Goal: Task Accomplishment & Management: Complete application form

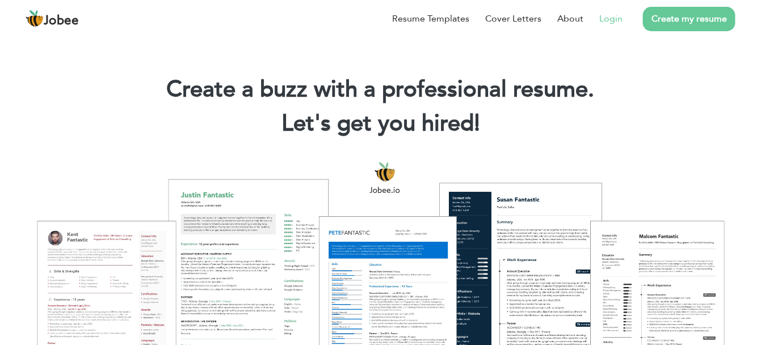
click at [606, 14] on link "Login" at bounding box center [610, 19] width 23 height 14
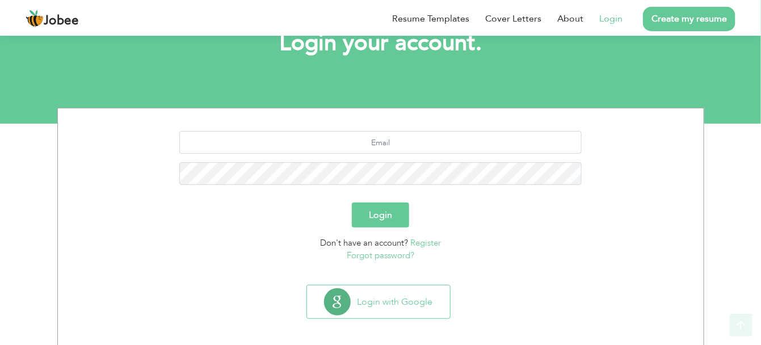
scroll to position [85, 0]
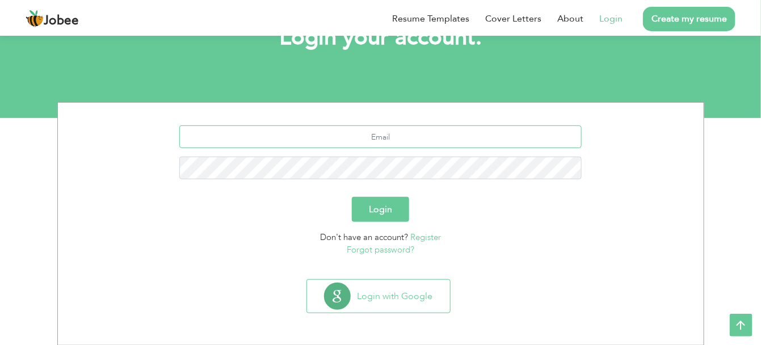
click at [459, 144] on input "text" at bounding box center [380, 136] width 402 height 23
click at [375, 133] on input "text" at bounding box center [380, 136] width 402 height 23
type input "s"
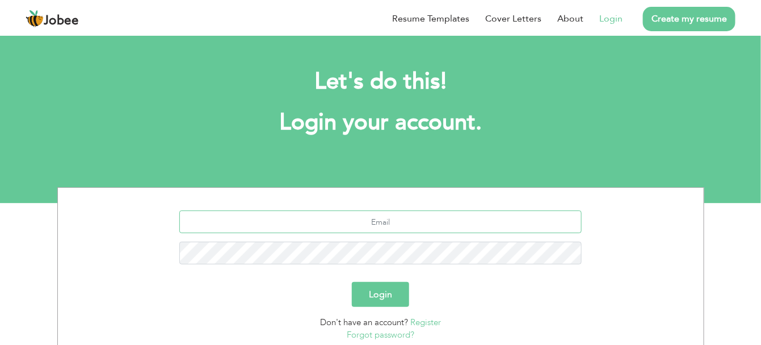
type input "S"
type input "[PERSON_NAME][EMAIL_ADDRESS][DOMAIN_NAME]"
click at [395, 285] on button "Login" at bounding box center [380, 294] width 57 height 25
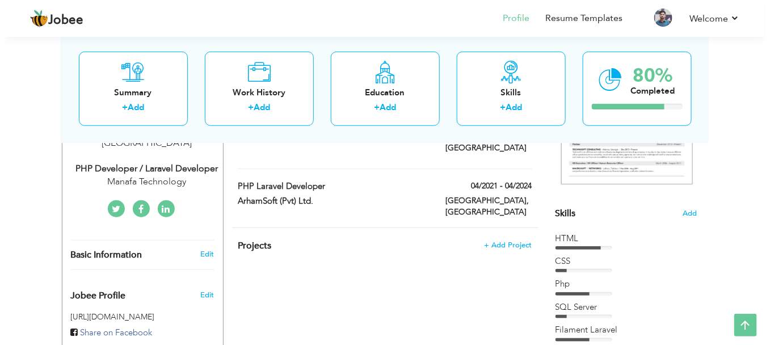
scroll to position [261, 0]
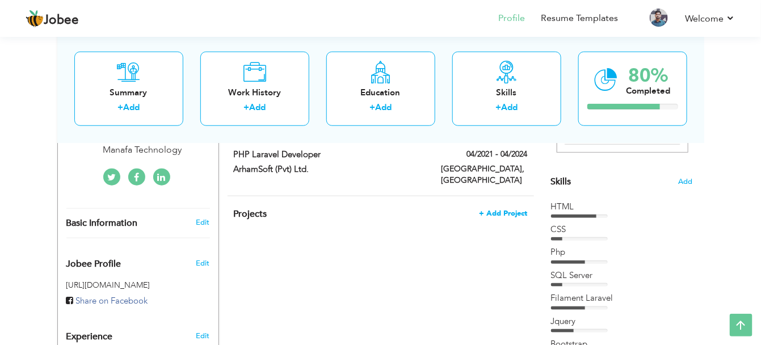
click at [506, 209] on span "+ Add Project" at bounding box center [504, 213] width 48 height 8
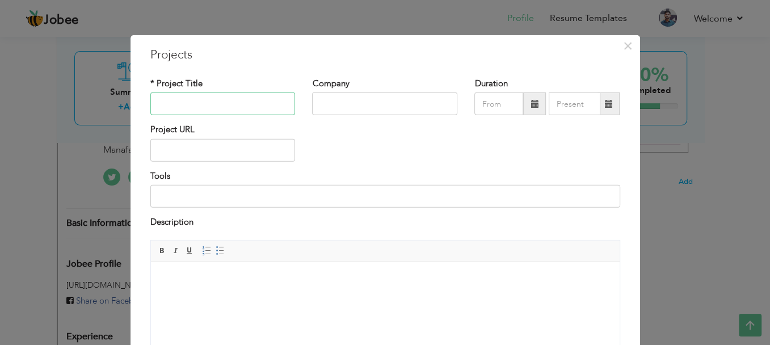
paste input "[DOMAIN_NAME]"
type input "[DOMAIN_NAME]"
click at [321, 95] on input "text" at bounding box center [384, 104] width 145 height 23
click at [337, 102] on input "Arhamsoft" at bounding box center [384, 104] width 145 height 23
drag, startPoint x: 337, startPoint y: 102, endPoint x: 330, endPoint y: 102, distance: 7.4
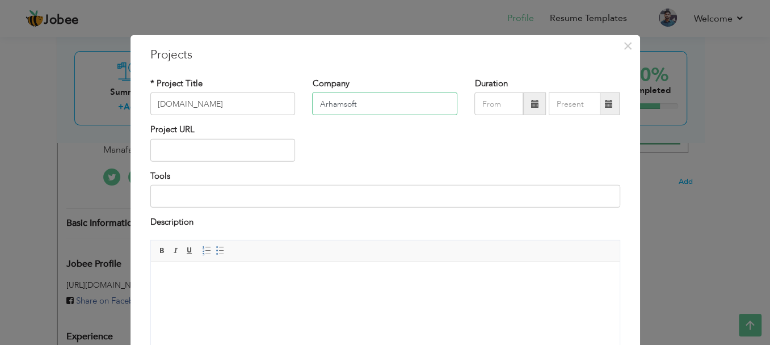
click at [330, 102] on input "Arhamsoft" at bounding box center [384, 104] width 145 height 23
click at [374, 113] on input "Arhamsoft" at bounding box center [384, 104] width 145 height 23
type input "Arhamsoft"
click at [188, 157] on input "text" at bounding box center [222, 150] width 145 height 23
paste input "[URL][DOMAIN_NAME]"
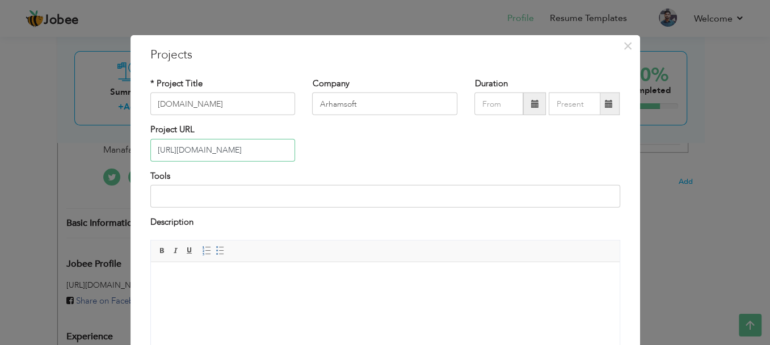
type input "[URL][DOMAIN_NAME]"
click at [279, 190] on input at bounding box center [385, 196] width 470 height 23
paste input "Laravel, MySQL, Bootstrap"
click at [248, 199] on input "Laravel, MySQL, Bootstrap,JS,Jquery" at bounding box center [385, 196] width 470 height 23
click at [261, 197] on input "Laravel, MySQL, Bootstrap, JS, Jquery" at bounding box center [385, 196] width 470 height 23
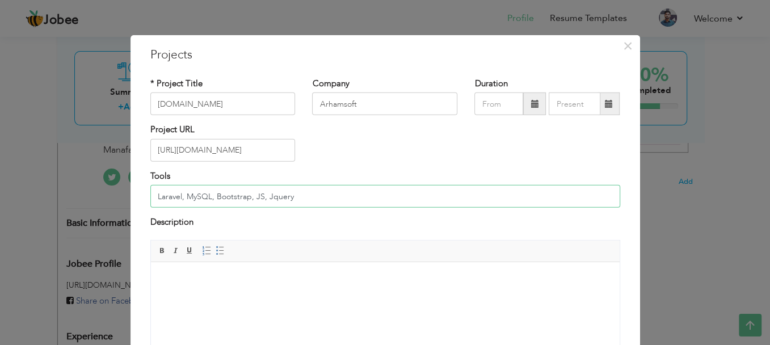
click at [316, 197] on input "Laravel, MySQL, Bootstrap, JS, Jquery" at bounding box center [385, 196] width 470 height 23
click at [270, 195] on input "Laravel, MySQL, Bootstrap, JS, Jquery" at bounding box center [385, 196] width 470 height 23
type input "Laravel, MySQL, Bootstrap, JS, jQuery"
click at [255, 296] on html at bounding box center [384, 279] width 469 height 35
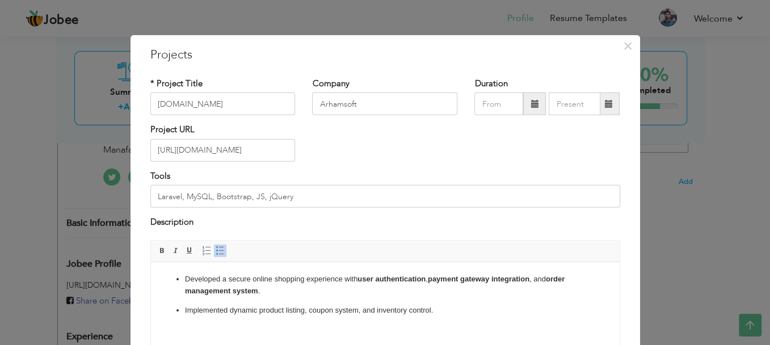
click at [296, 291] on p "Developed a secure online shopping experience with user authentication , paymen…" at bounding box center [384, 285] width 401 height 24
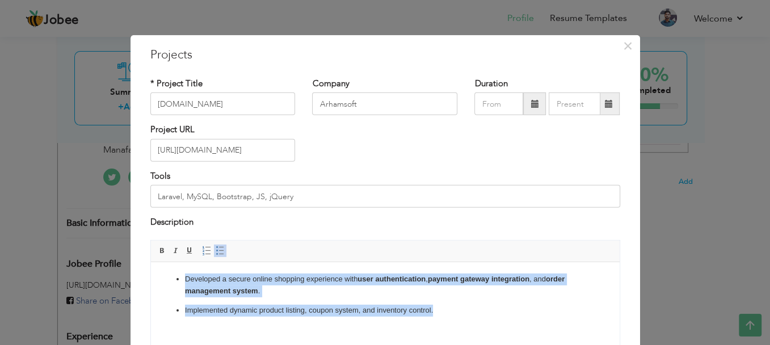
drag, startPoint x: 441, startPoint y: 308, endPoint x: 296, endPoint y: 536, distance: 271.0
click at [150, 275] on html "Developed a secure online shopping experience with user authentication , paymen…" at bounding box center [384, 294] width 469 height 65
click at [215, 255] on link "Insert/Remove Bulleted List" at bounding box center [220, 250] width 12 height 12
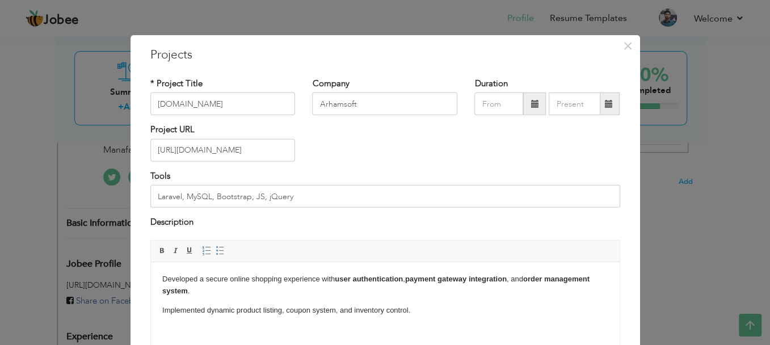
click at [233, 287] on p "Developed a secure online shopping experience with user authentication , paymen…" at bounding box center [385, 285] width 446 height 24
click at [162, 308] on p "Implemented dynamic product listing, coupon system, and inventory control." at bounding box center [385, 310] width 446 height 12
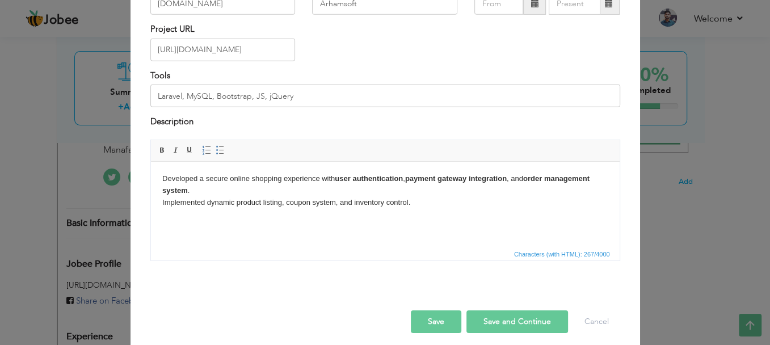
scroll to position [104, 0]
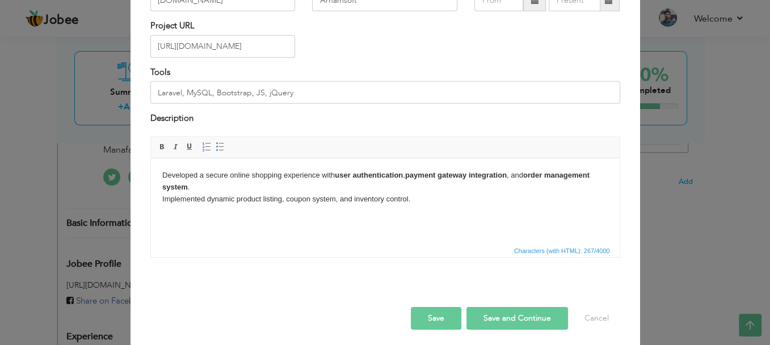
click at [509, 313] on button "Save and Continue" at bounding box center [518, 317] width 102 height 23
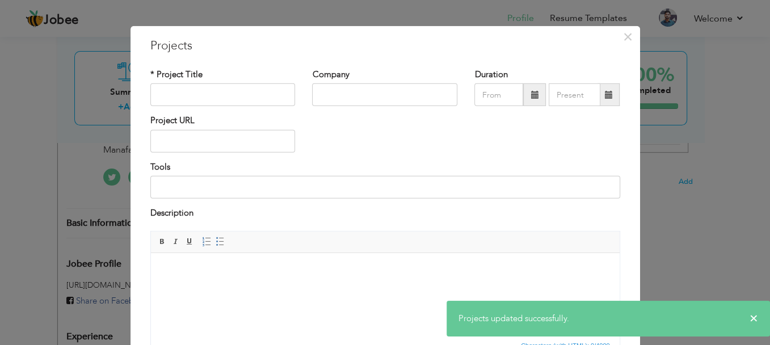
scroll to position [0, 0]
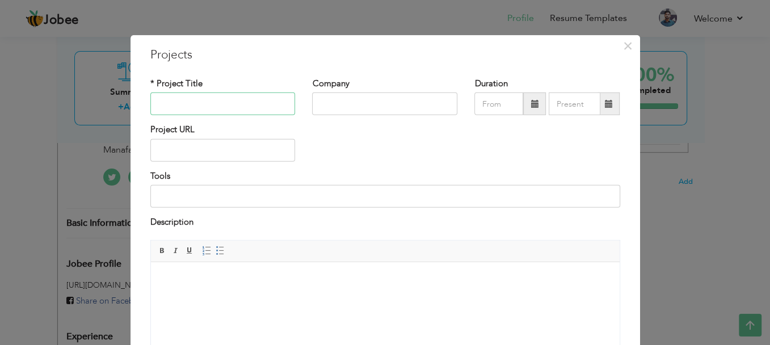
click at [211, 99] on input "text" at bounding box center [222, 104] width 145 height 23
paste input "[DOMAIN_NAME]"
type input "[DOMAIN_NAME]"
click at [375, 87] on div "Company" at bounding box center [384, 96] width 145 height 37
click at [372, 103] on input "text" at bounding box center [384, 104] width 145 height 23
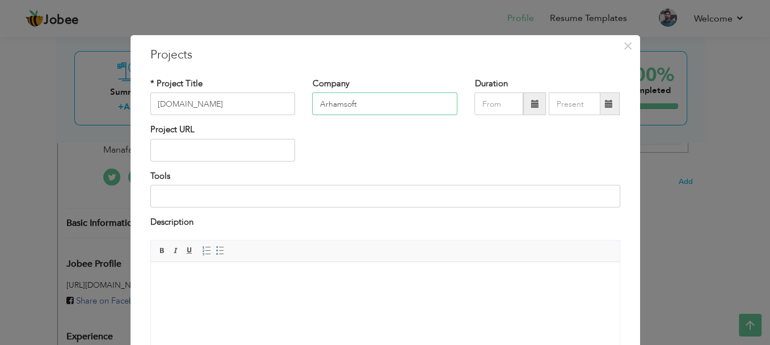
type input "Arhamsoft"
click at [257, 149] on input "text" at bounding box center [222, 150] width 145 height 23
paste input "[URL][DOMAIN_NAME]"
type input "[URL][DOMAIN_NAME]"
click at [284, 202] on input at bounding box center [385, 196] width 470 height 23
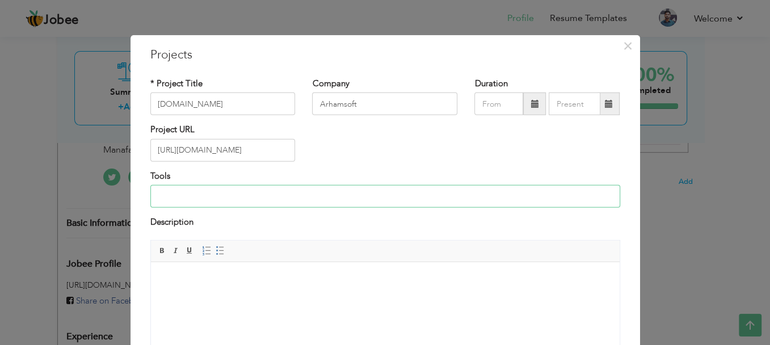
paste input "Laravel, Bootstrap, JavaScript"
click at [316, 201] on input "Laravel, Bootstrap, JavaScript; JQuery, Vs" at bounding box center [385, 196] width 470 height 23
paste input "VSCode"
type input "Laravel, Bootstrap, JavaScript; JQuery, VSCode"
click at [240, 290] on html at bounding box center [384, 279] width 469 height 35
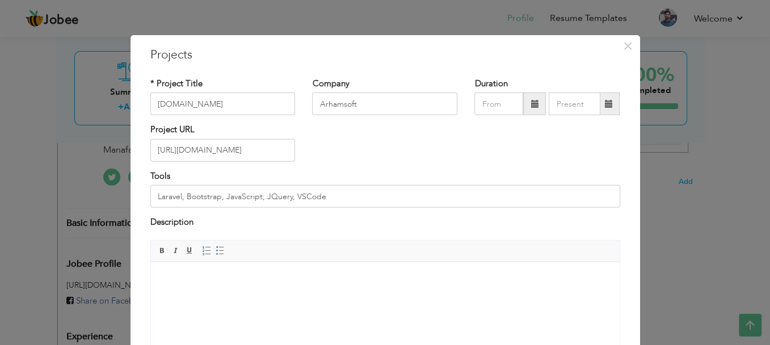
click at [247, 296] on html at bounding box center [384, 279] width 469 height 35
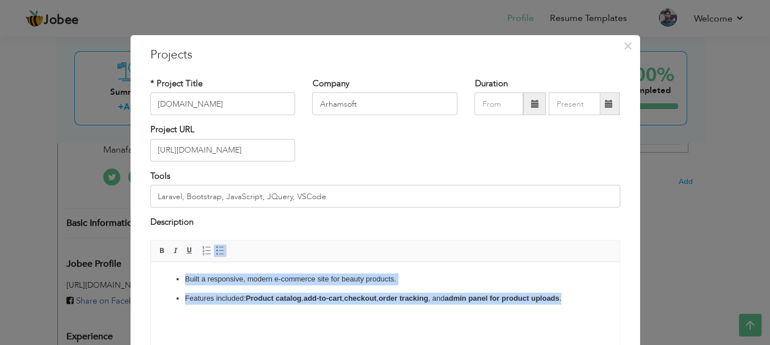
click at [216, 249] on span at bounding box center [220, 250] width 9 height 9
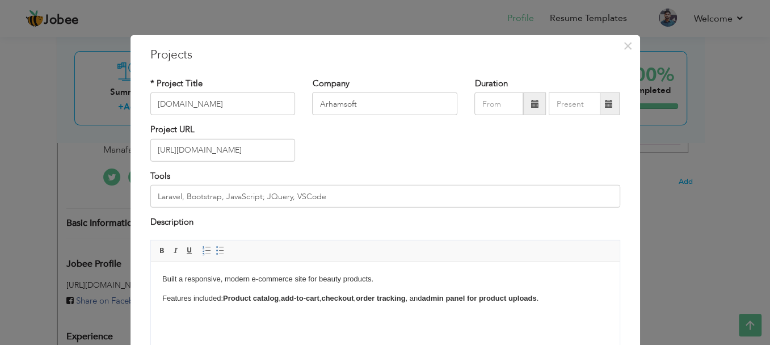
click at [374, 314] on html "Built a responsive, modern e-commerce site for beauty products. Features includ…" at bounding box center [384, 289] width 469 height 54
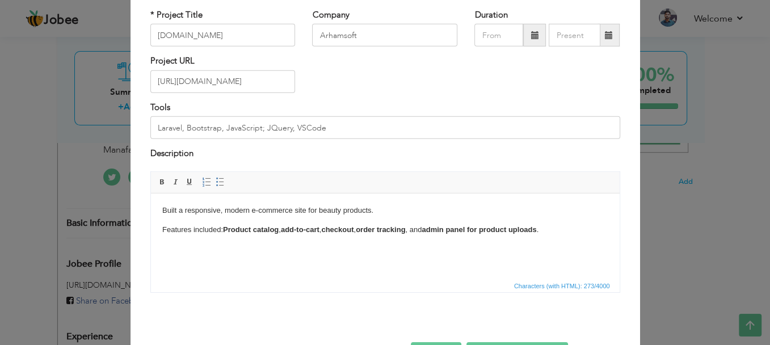
scroll to position [100, 0]
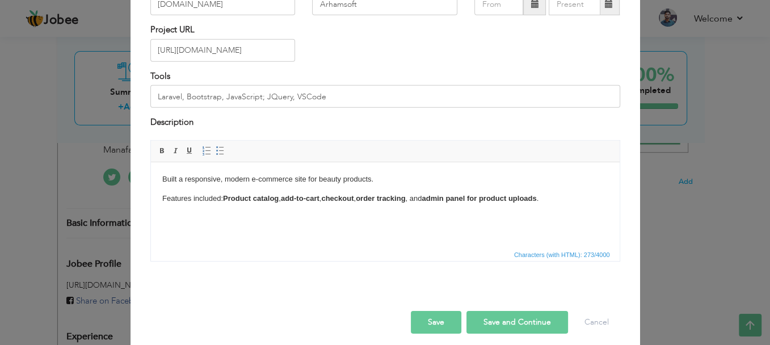
click at [504, 316] on button "Save and Continue" at bounding box center [518, 321] width 102 height 23
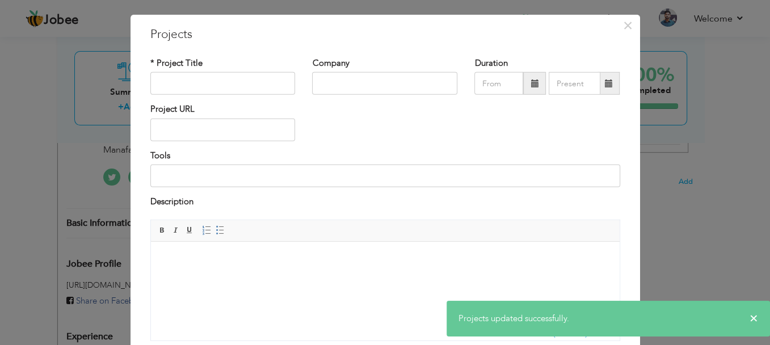
scroll to position [0, 0]
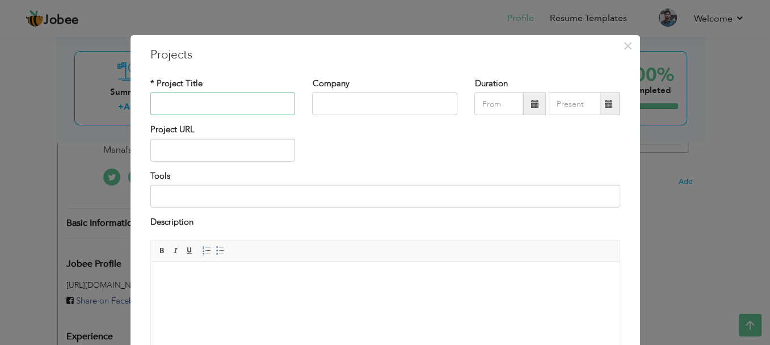
click at [224, 106] on input "text" at bounding box center [222, 104] width 145 height 23
paste input "[DOMAIN_NAME]"
type input "[DOMAIN_NAME]"
click at [343, 99] on input "text" at bounding box center [384, 104] width 145 height 23
drag, startPoint x: 220, startPoint y: 142, endPoint x: 431, endPoint y: -47, distance: 283.3
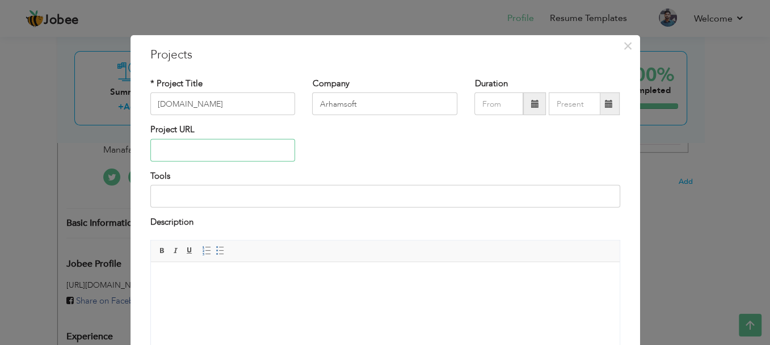
click at [429, 112] on input "Arhamsoft" at bounding box center [384, 104] width 145 height 23
paste input "[URL][DOMAIN_NAME]"
type input "Arhamsoft"
click at [230, 156] on input "text" at bounding box center [222, 150] width 145 height 23
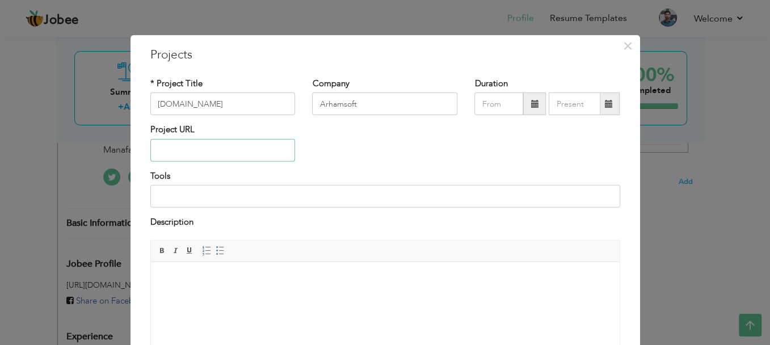
paste input "[URL][DOMAIN_NAME]"
type input "[URL][DOMAIN_NAME]"
click at [246, 174] on div "Tools" at bounding box center [385, 188] width 470 height 37
click at [345, 186] on input at bounding box center [385, 196] width 470 height 23
paste input "Laravel, jQuery, MySQL"
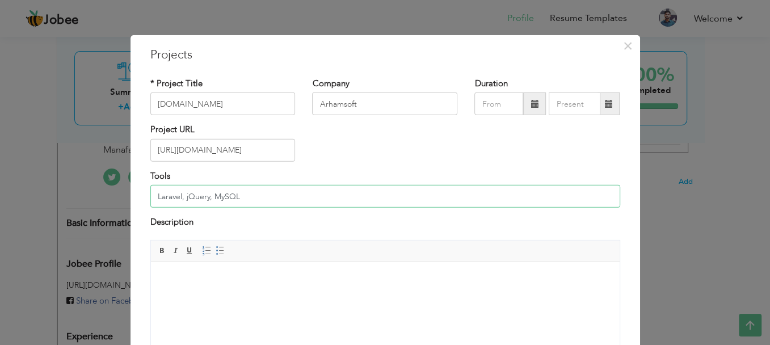
click at [179, 195] on input "Laravel, jQuery, MySQL" at bounding box center [385, 196] width 470 height 23
click at [225, 296] on html at bounding box center [384, 279] width 469 height 35
click at [288, 199] on input "Laravel, jQuery, MySQL , JS" at bounding box center [385, 196] width 470 height 23
paste input "VSCode"
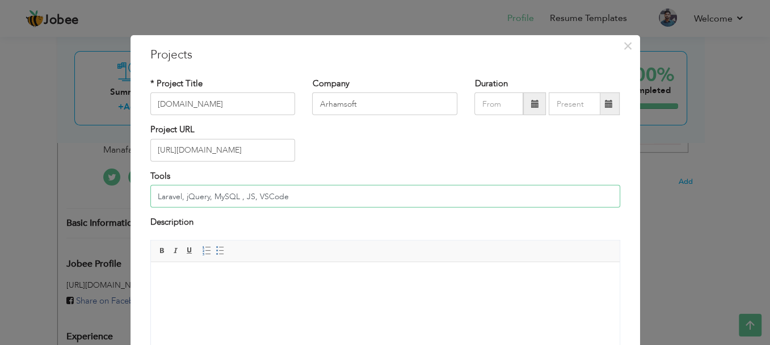
click at [263, 194] on input "Laravel, jQuery, MySQL , JS, VSCode" at bounding box center [385, 196] width 470 height 23
type input "Laravel, jQuery, MySQL , JS, VS Code"
click at [268, 281] on body at bounding box center [385, 279] width 446 height 12
click at [330, 295] on html at bounding box center [384, 279] width 469 height 35
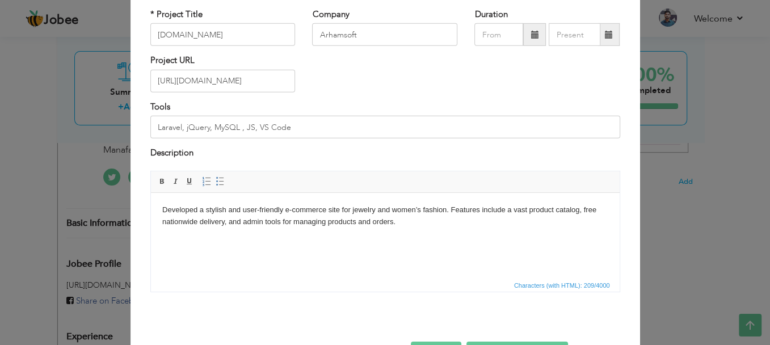
scroll to position [79, 0]
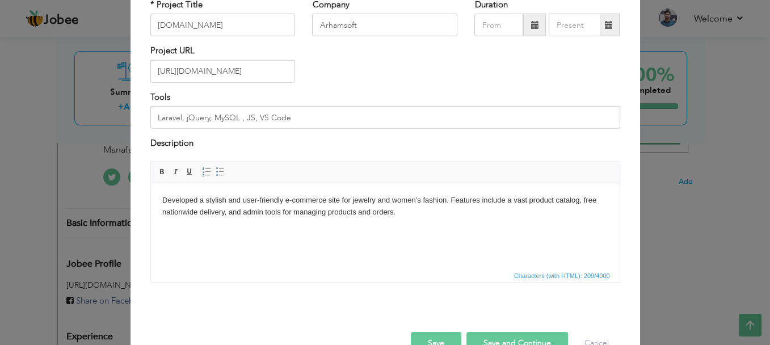
click at [543, 338] on button "Save and Continue" at bounding box center [518, 342] width 102 height 23
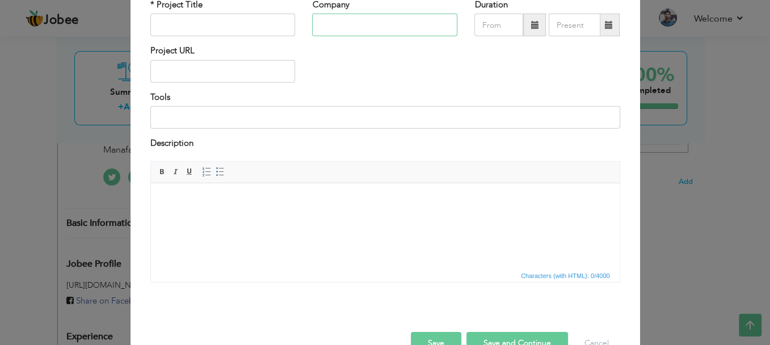
click at [372, 27] on input "text" at bounding box center [384, 25] width 145 height 23
click at [243, 25] on input "text" at bounding box center [222, 25] width 145 height 23
paste input "[URL][DOMAIN_NAME]"
type input "[URL][DOMAIN_NAME]"
click at [236, 67] on input "text" at bounding box center [222, 71] width 145 height 23
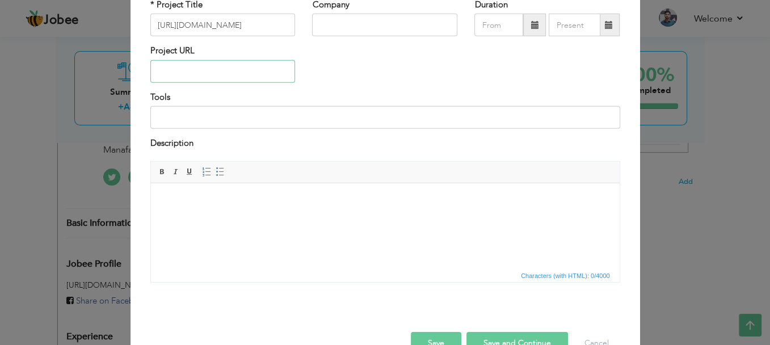
paste input "[URL][DOMAIN_NAME]"
type input "[URL][DOMAIN_NAME]"
click at [222, 26] on input "[URL][DOMAIN_NAME]" at bounding box center [222, 25] width 145 height 23
type input "[DOMAIN_NAME]"
click at [339, 33] on input "text" at bounding box center [384, 25] width 145 height 23
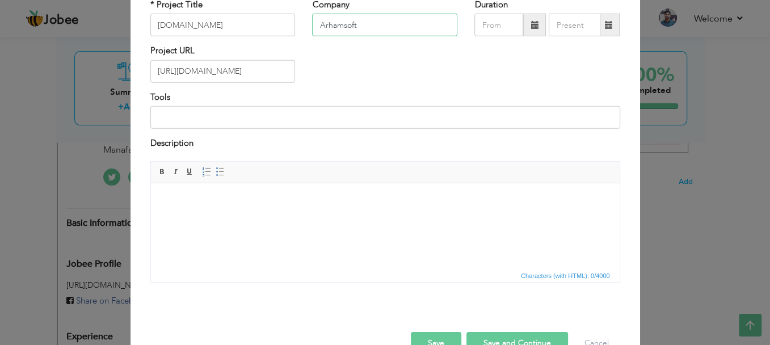
type input "Arhamsoft"
click at [327, 116] on input at bounding box center [385, 117] width 470 height 23
paste input "Laravel, Laravel Filament, MySQL, Bootstrap"
click at [327, 217] on html at bounding box center [384, 200] width 469 height 35
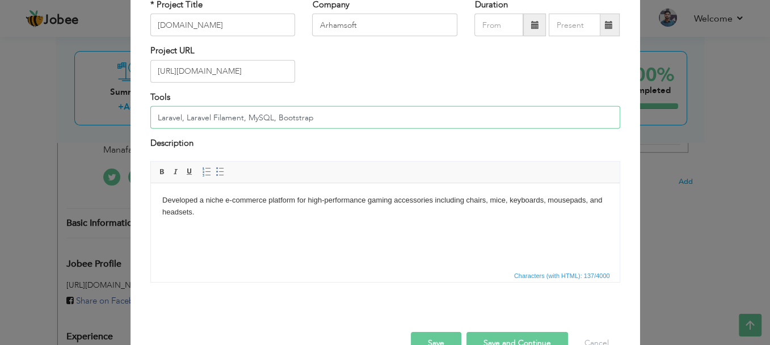
click at [352, 117] on input "Laravel, Laravel Filament, MySQL, Bootstrap" at bounding box center [385, 117] width 470 height 23
type input "Laravel, Laravel Filament, MySQL, Bootstrap, [PERSON_NAME]"
drag, startPoint x: 319, startPoint y: 116, endPoint x: 356, endPoint y: 87, distance: 47.3
click at [356, 87] on div "Project URL https://devo.me/" at bounding box center [385, 68] width 487 height 46
click at [524, 334] on button "Save and Continue" at bounding box center [518, 342] width 102 height 23
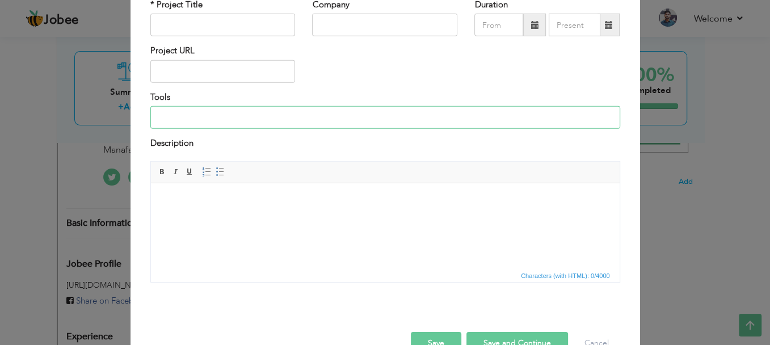
click at [236, 119] on input at bounding box center [385, 117] width 470 height 23
paste input "Laravel, Bootstrap, MySQL, jQuery"
type input "Laravel, Bootstrap, MySQL, jQuery, JS"
click at [211, 79] on input "text" at bounding box center [222, 71] width 145 height 23
paste input "halqanoor"
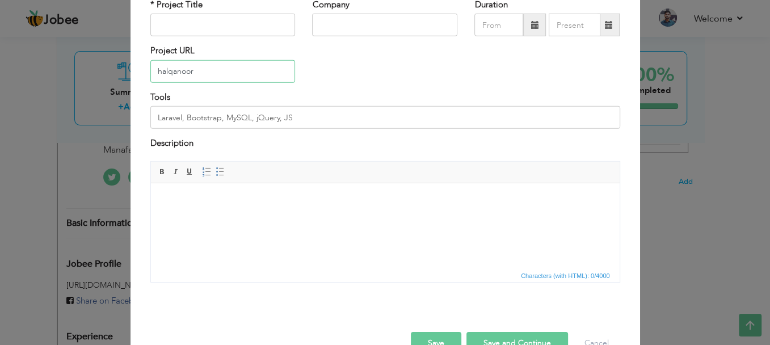
type input "halqanoor"
click at [201, 24] on input "text" at bounding box center [222, 25] width 145 height 23
paste input "halqanoor"
type input "halqanoor"
drag, startPoint x: 306, startPoint y: 29, endPoint x: 326, endPoint y: 32, distance: 20.1
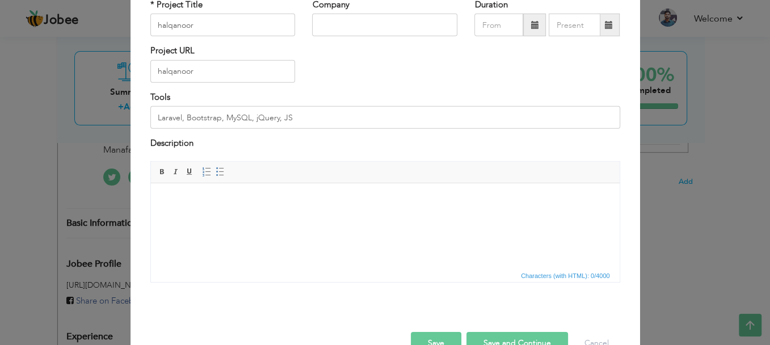
click at [326, 32] on div "Company" at bounding box center [385, 22] width 162 height 46
click at [326, 32] on input "text" at bounding box center [384, 25] width 145 height 23
type input "Arhamsoft"
click at [236, 65] on input "halqanoor" at bounding box center [222, 71] width 145 height 23
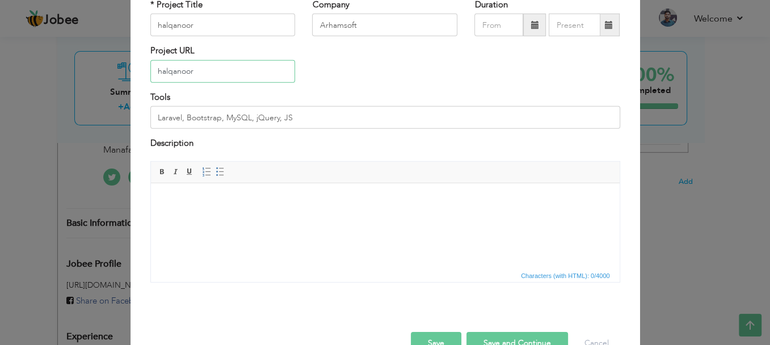
paste input "ttps://halqanoor.key2sol.com/"
type input "[URL][DOMAIN_NAME]"
click at [321, 194] on body at bounding box center [385, 200] width 446 height 12
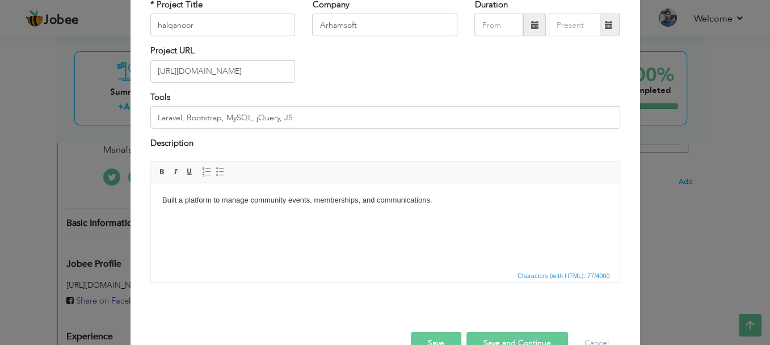
click at [501, 341] on button "Save and Continue" at bounding box center [518, 342] width 102 height 23
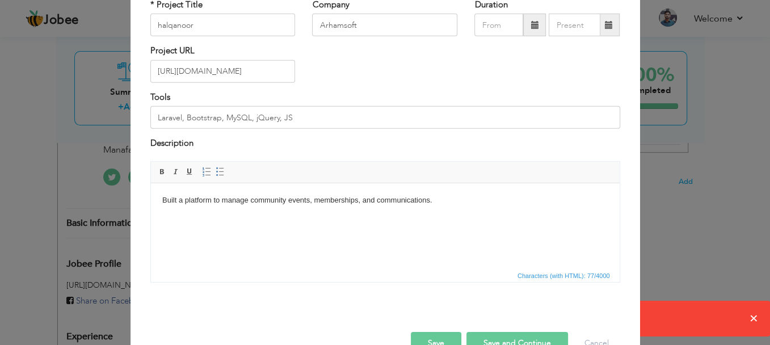
scroll to position [107, 0]
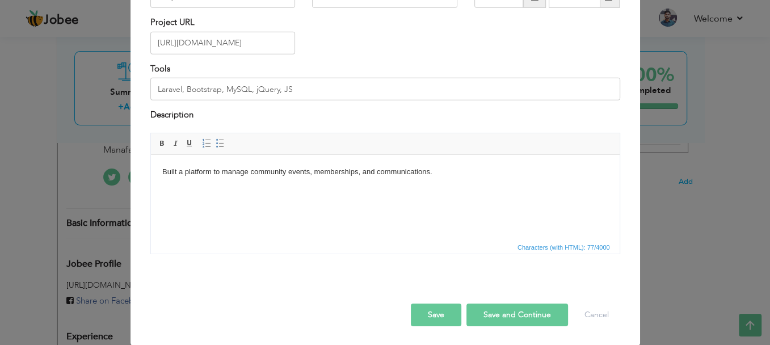
click at [533, 306] on button "Save and Continue" at bounding box center [518, 314] width 102 height 23
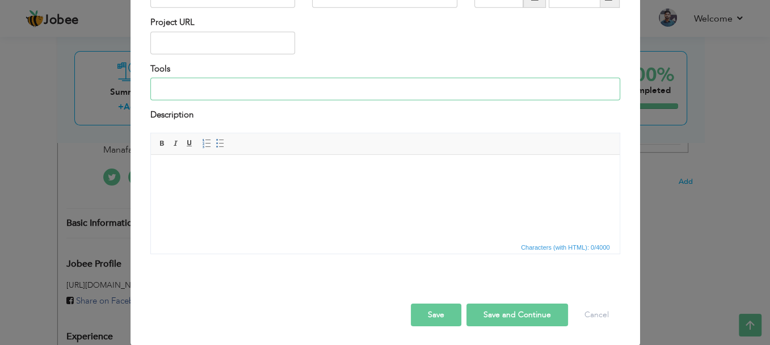
drag, startPoint x: 463, startPoint y: 242, endPoint x: 526, endPoint y: 185, distance: 85.6
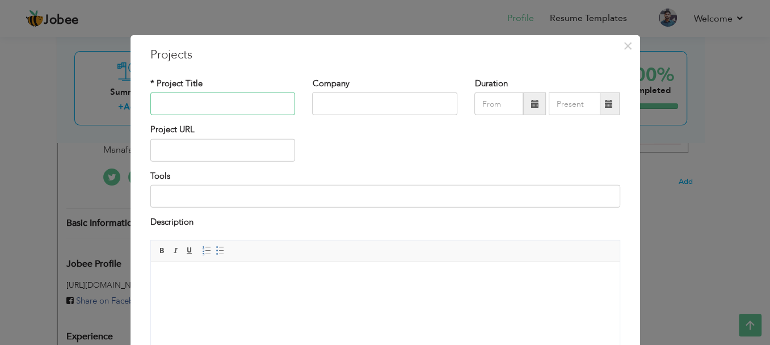
click at [189, 100] on input "text" at bounding box center [222, 104] width 145 height 23
paste input "[DOMAIN_NAME] – Fintech Platform"
type input "[DOMAIN_NAME] – Fintech Platform"
click at [380, 103] on input "text" at bounding box center [384, 104] width 145 height 23
click at [328, 104] on input "Manafa Technologies" at bounding box center [384, 104] width 145 height 23
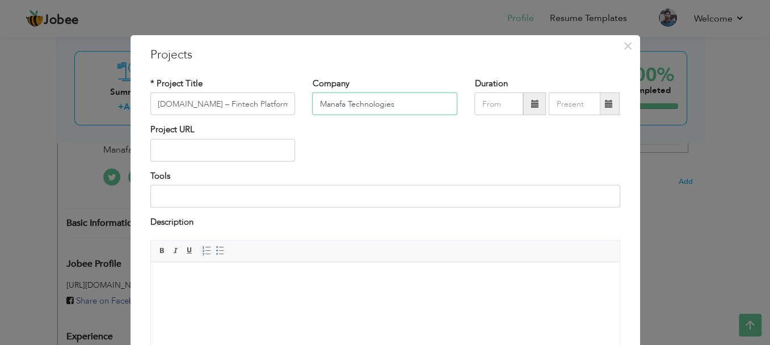
type input "Manafa Technologies"
drag, startPoint x: 328, startPoint y: 104, endPoint x: 238, endPoint y: 158, distance: 104.8
click at [238, 158] on input "text" at bounding box center [222, 150] width 145 height 23
paste input "[URL][DOMAIN_NAME]"
type input "[URL][DOMAIN_NAME]"
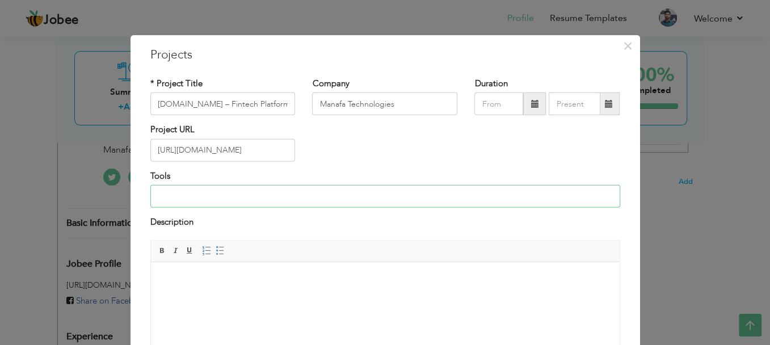
click at [238, 190] on input at bounding box center [385, 196] width 470 height 23
paste input "Laravel, jQuery, Bootstrap, MySQL"
click at [206, 194] on input "Laravel, jQuery, Bootstrap, MySQL" at bounding box center [385, 196] width 470 height 23
click at [327, 194] on input "Laravel, jQuery, JS, Bootstrap, MySQL" at bounding box center [385, 196] width 470 height 23
type input "Laravel, jQuery, JS, Bootstrap, MySQL, Mongo DB"
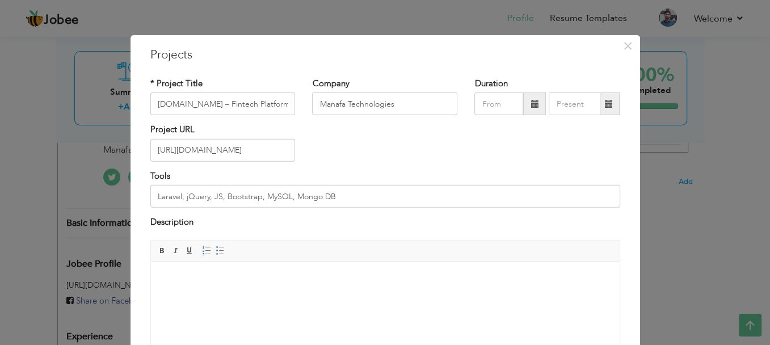
click at [271, 268] on html at bounding box center [384, 279] width 469 height 35
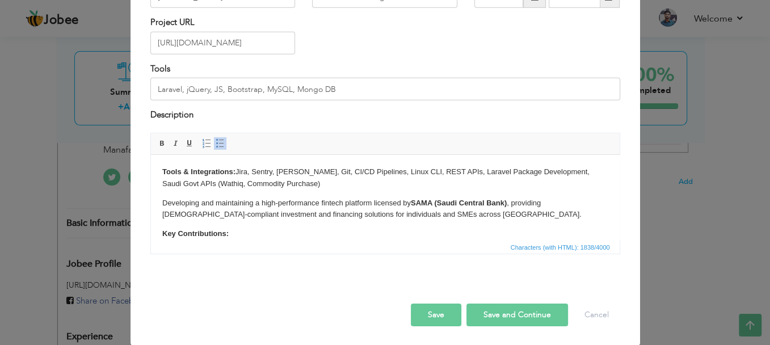
drag, startPoint x: 611, startPoint y: 216, endPoint x: 768, endPoint y: 316, distance: 185.8
click at [515, 316] on button "Save and Continue" at bounding box center [518, 314] width 102 height 23
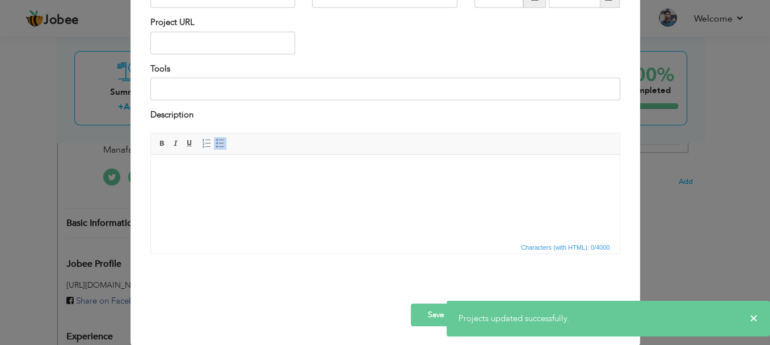
click at [715, 238] on div "× Projects * Project Title Company Duration Project URL Tools Description" at bounding box center [385, 172] width 770 height 345
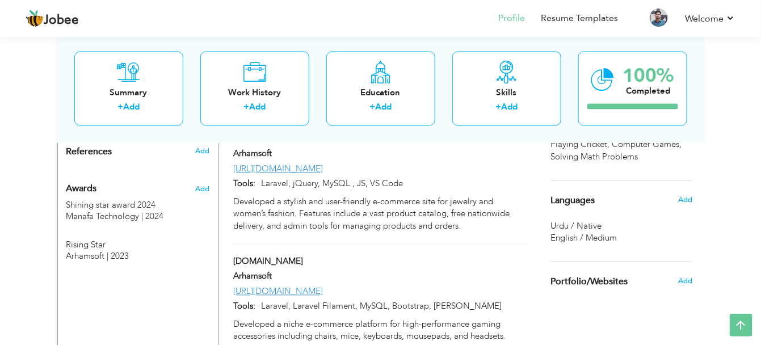
scroll to position [623, 0]
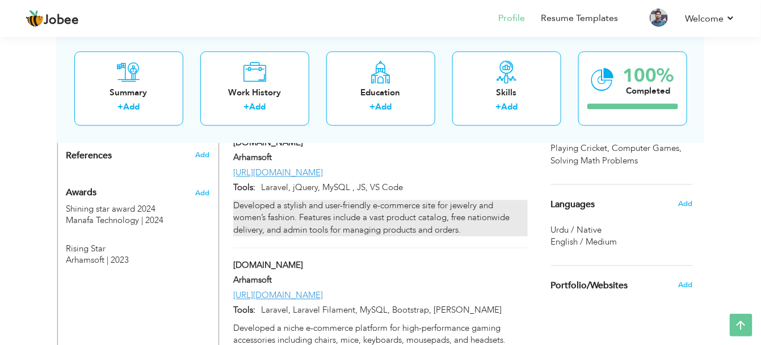
drag, startPoint x: 433, startPoint y: 277, endPoint x: 451, endPoint y: 209, distance: 69.9
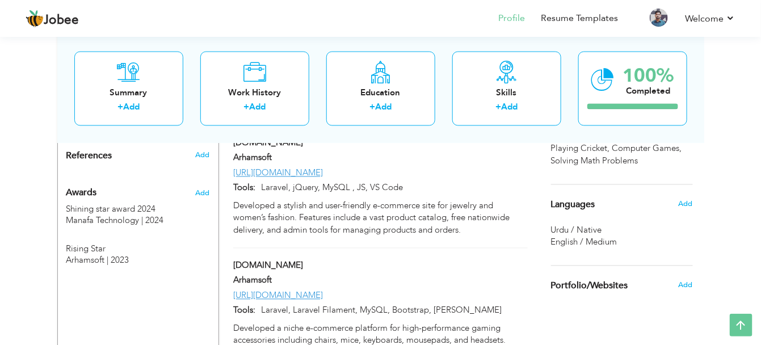
drag, startPoint x: 451, startPoint y: 209, endPoint x: 447, endPoint y: 253, distance: 43.9
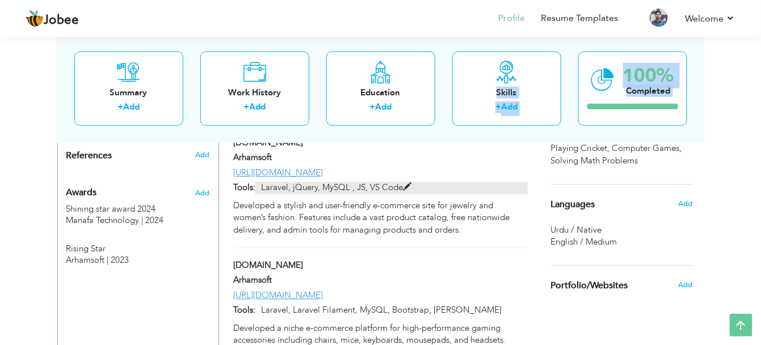
drag, startPoint x: 421, startPoint y: 134, endPoint x: 420, endPoint y: 161, distance: 27.3
click at [420, 161] on div "Welcome to the Jobee Profile Builder! 1. Fill out your information below. 2. Ch…" at bounding box center [380, 197] width 647 height 1561
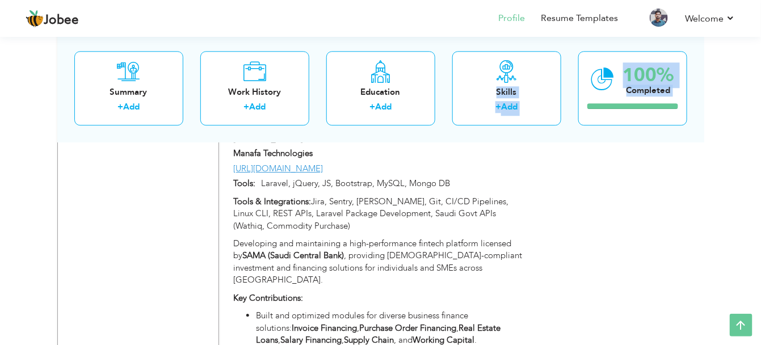
scroll to position [1238, 0]
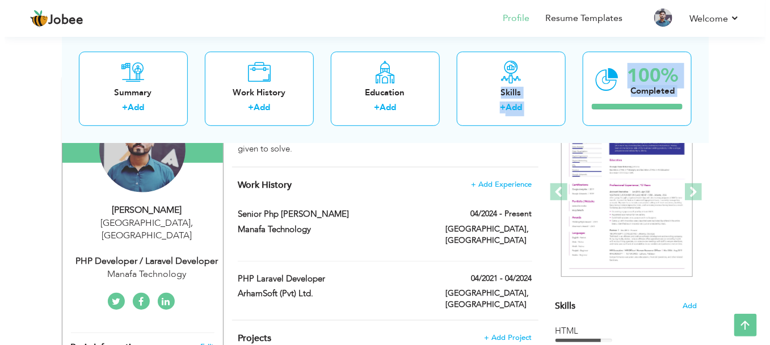
scroll to position [268, 0]
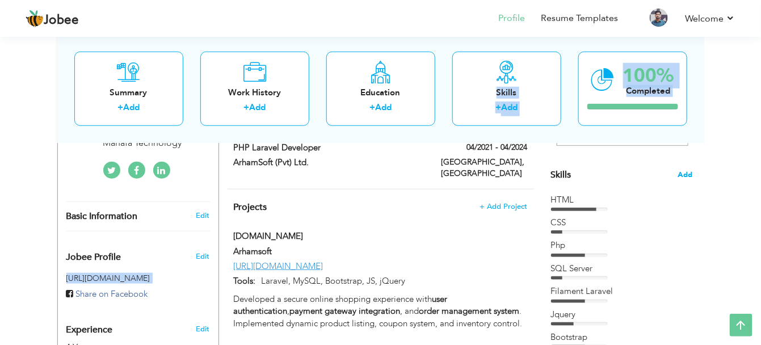
click at [684, 177] on span "Add" at bounding box center [685, 175] width 15 height 11
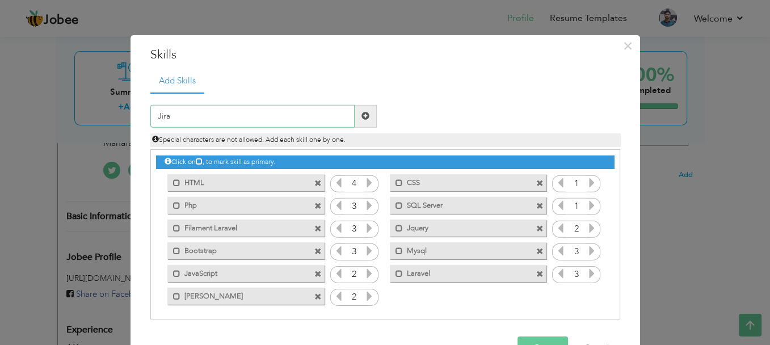
paste input ", Sentry, Jenkins, Git, CI/CD Pipelines, Linux"
type input "Jira, Sentry, Jenkins, Git, CI/CD Pipelines, Linux"
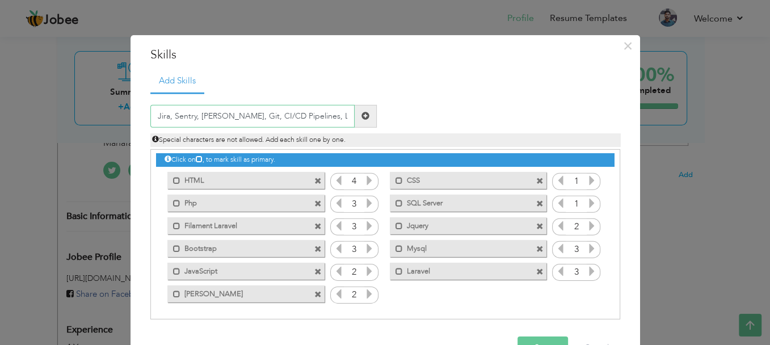
click at [328, 113] on input "Jira, Sentry, Jenkins, Git, CI/CD Pipelines, Linux" at bounding box center [252, 116] width 204 height 23
click at [541, 339] on button "Save" at bounding box center [543, 348] width 51 height 23
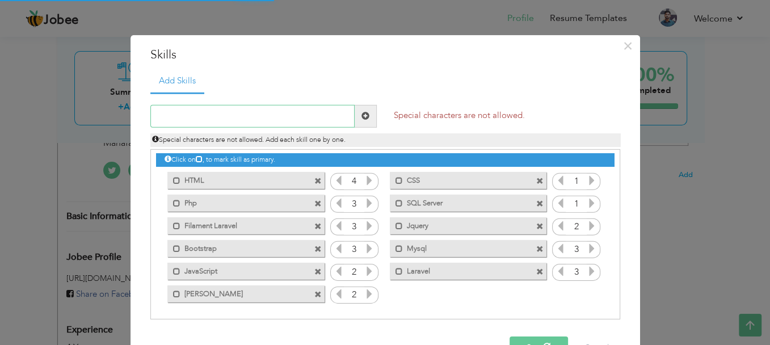
click at [283, 114] on input "text" at bounding box center [252, 116] width 204 height 23
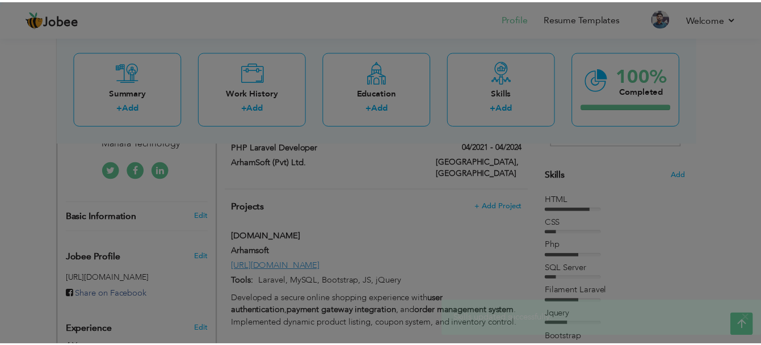
scroll to position [0, 0]
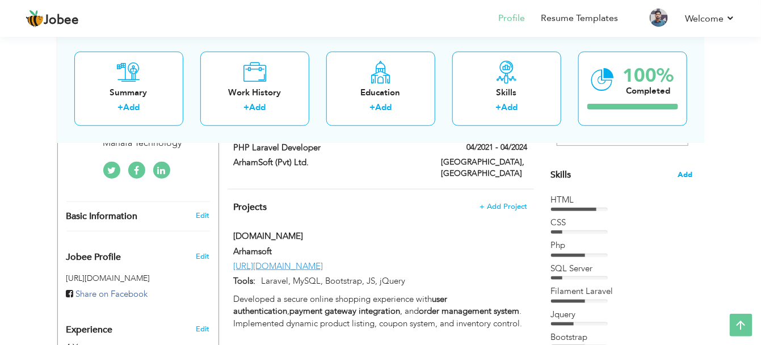
click at [684, 174] on span "Add" at bounding box center [685, 175] width 15 height 11
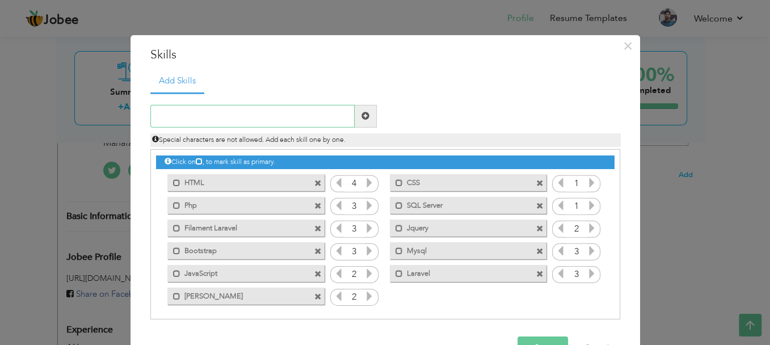
paste input "Jira"
type input "Jira"
click at [536, 337] on button "Save" at bounding box center [543, 348] width 51 height 23
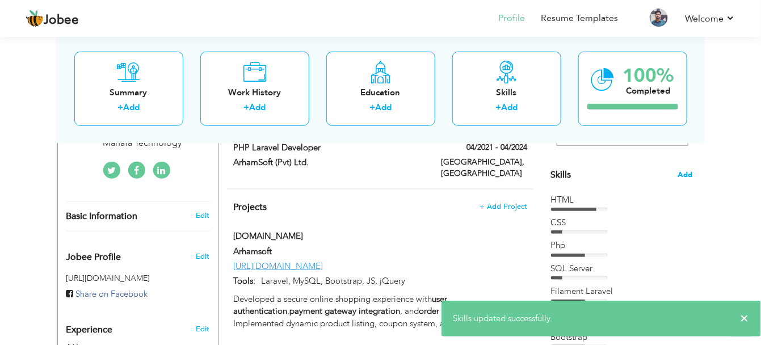
click at [680, 171] on span "Add" at bounding box center [685, 175] width 15 height 11
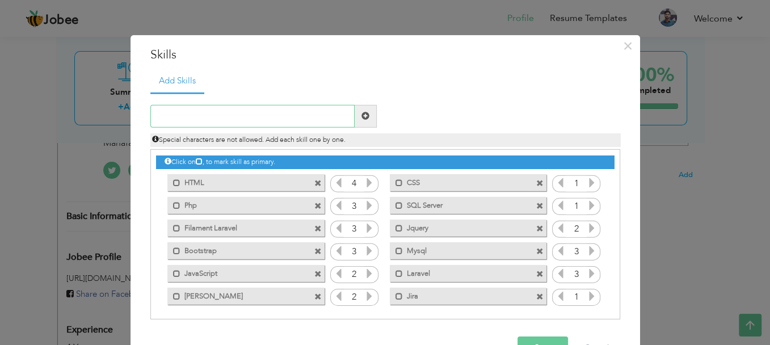
paste input "Sentry"
type input "Sentry"
click at [539, 337] on button "Save" at bounding box center [543, 348] width 51 height 23
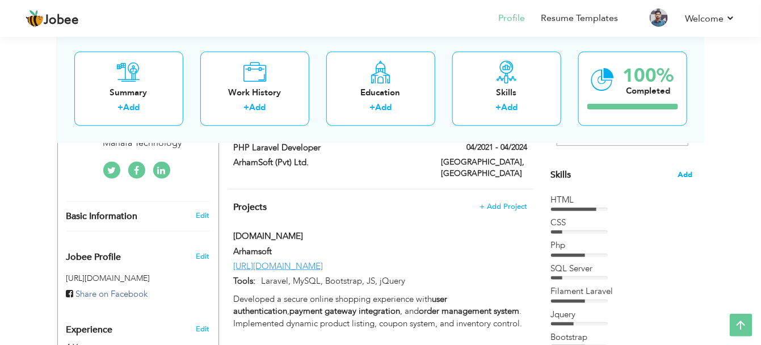
click at [685, 178] on span "Add" at bounding box center [685, 175] width 15 height 11
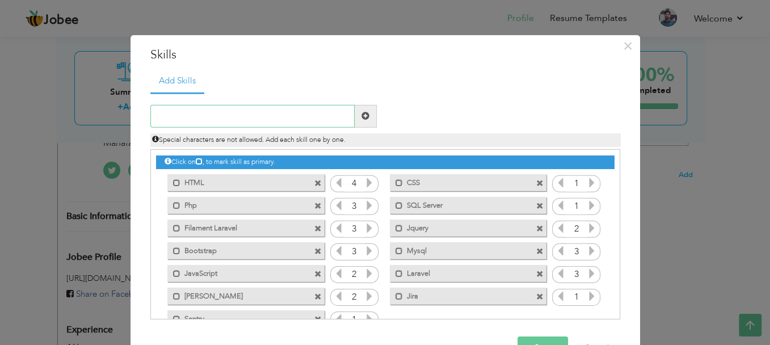
paste input "Jenkins"
type input "[PERSON_NAME] Pipelines"
click at [536, 337] on button "Save" at bounding box center [543, 348] width 51 height 23
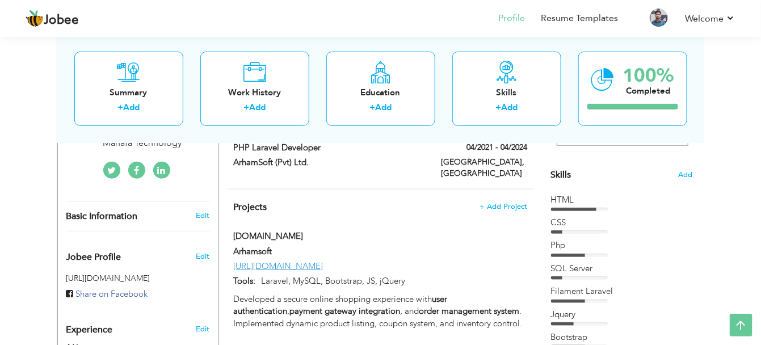
click at [686, 180] on div "Skills Add" at bounding box center [622, 64] width 142 height 236
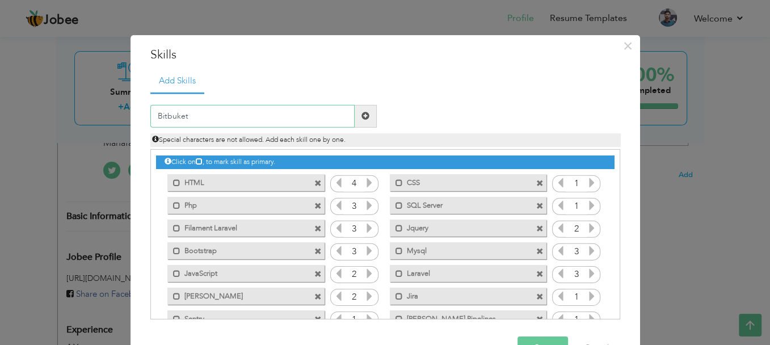
paste input "bitbuc"
click at [157, 114] on input "bitbucket" at bounding box center [252, 116] width 204 height 23
type input "Bitbucket"
click at [541, 338] on button "Save" at bounding box center [543, 348] width 51 height 23
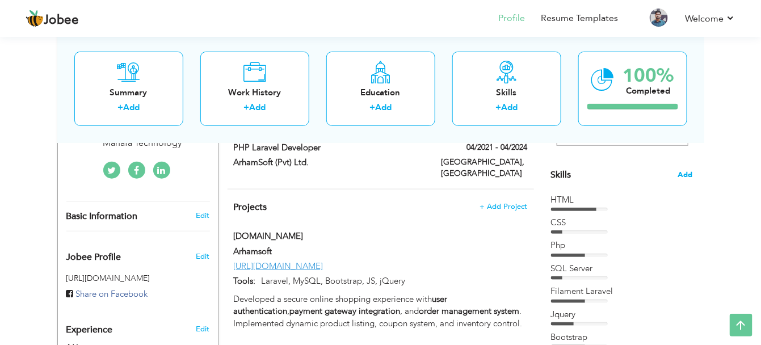
click at [691, 170] on span "Add" at bounding box center [685, 175] width 15 height 11
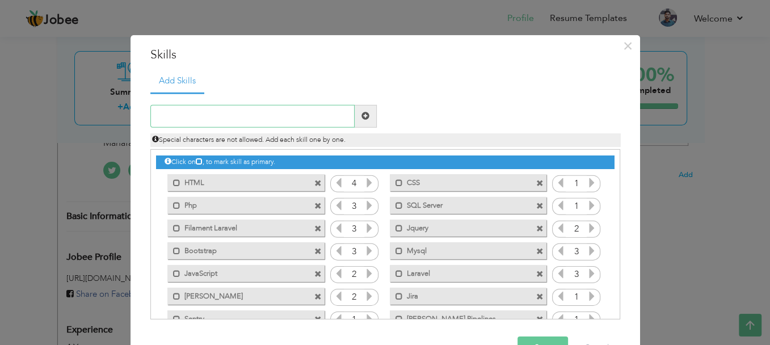
paste input "CI/CD Pipelines"
type input "CI/CD Pipelines"
click at [552, 337] on button "Save" at bounding box center [543, 348] width 51 height 23
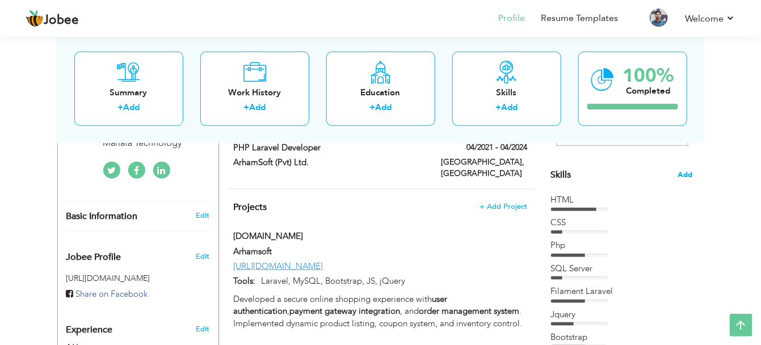
click at [686, 178] on span "Add" at bounding box center [685, 175] width 15 height 11
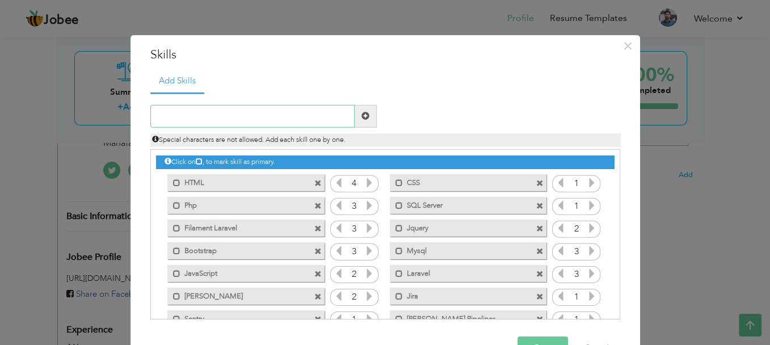
paste input "Linux CLI"
type input "Linux CLI"
click at [544, 339] on button "Save" at bounding box center [543, 348] width 51 height 23
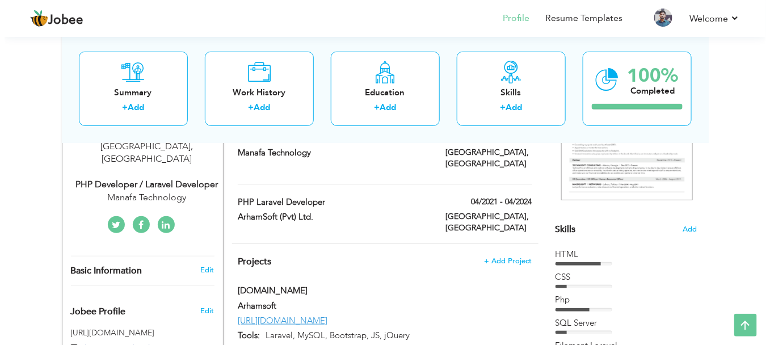
scroll to position [159, 0]
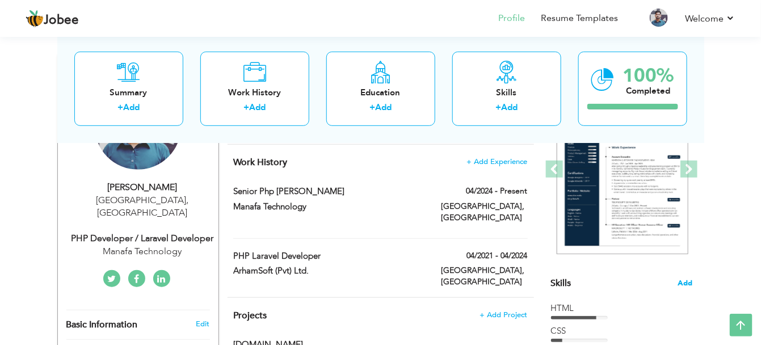
click at [691, 279] on span "Add" at bounding box center [685, 283] width 15 height 11
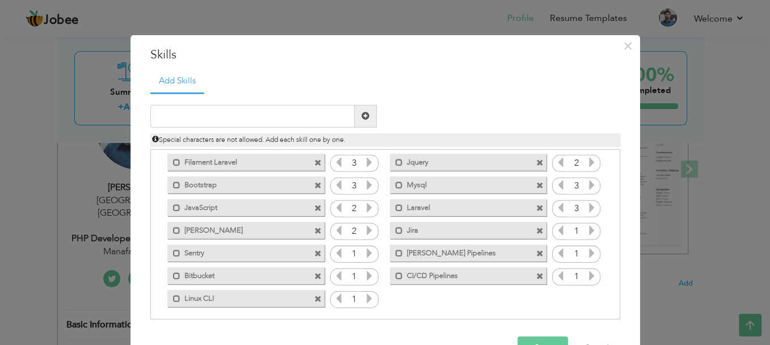
scroll to position [70, 0]
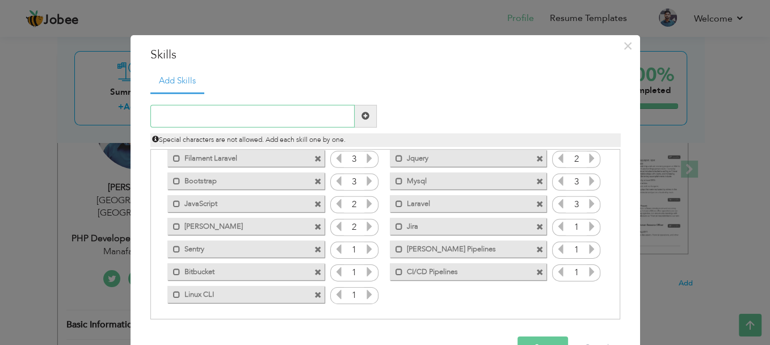
click at [222, 121] on input "text" at bounding box center [252, 116] width 204 height 23
paste input "REST APIs"
type input "REST APIs"
click at [535, 335] on div "Save Cancel" at bounding box center [385, 348] width 487 height 40
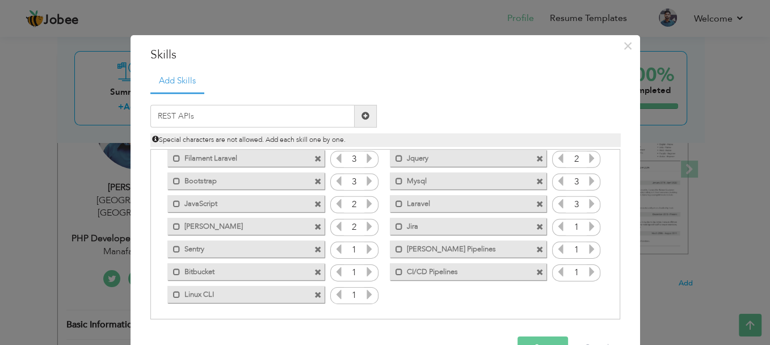
click at [538, 337] on button "Save" at bounding box center [543, 348] width 51 height 23
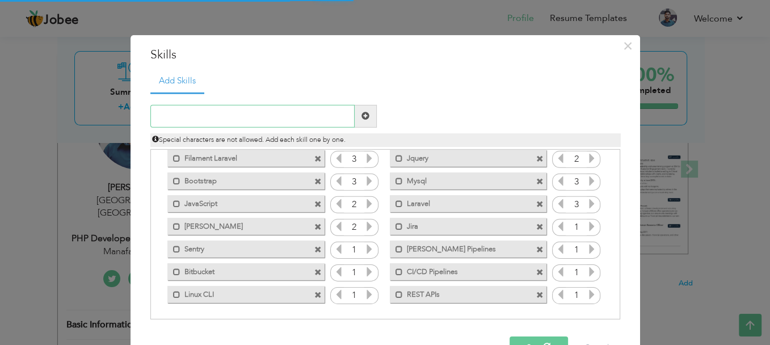
click at [277, 108] on input "text" at bounding box center [252, 116] width 204 height 23
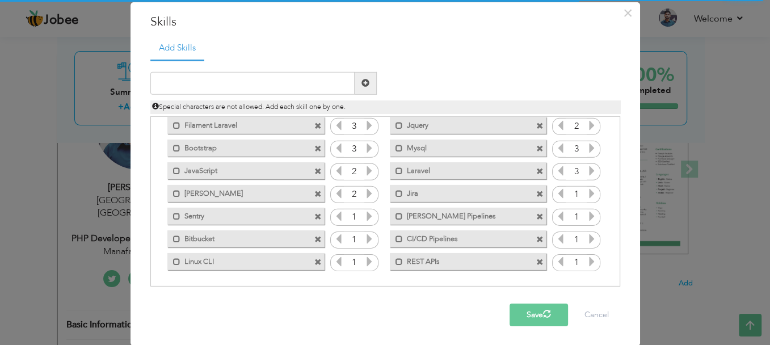
click at [543, 313] on span "button" at bounding box center [546, 314] width 10 height 10
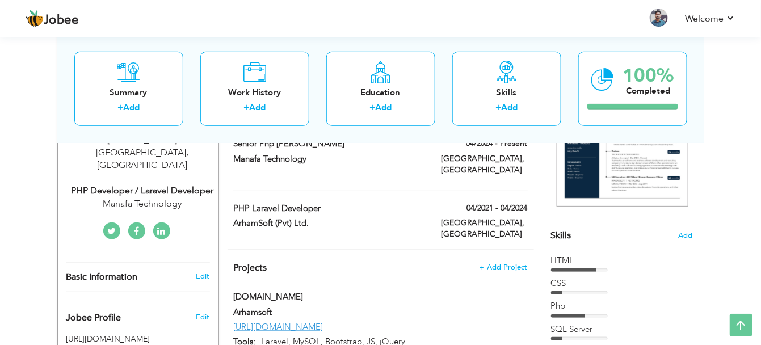
scroll to position [252, 0]
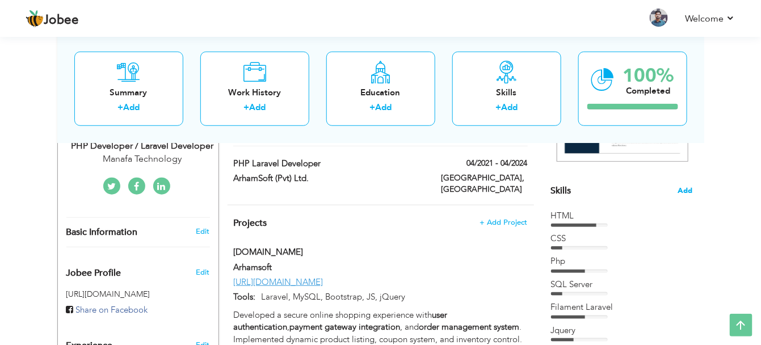
click at [684, 187] on span "Add" at bounding box center [685, 191] width 15 height 11
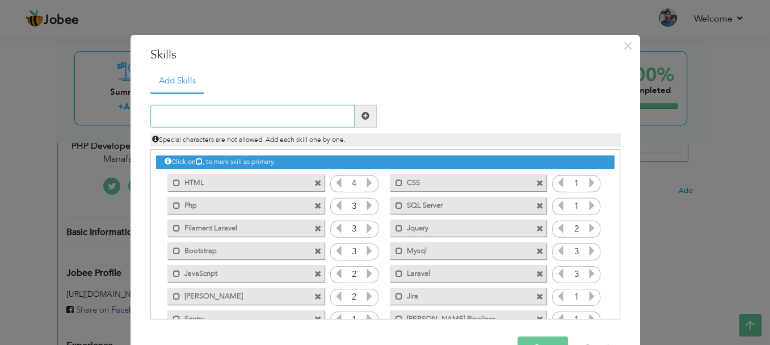
paste input "SOAP API"
type input "SOAP API"
click at [549, 338] on button "Save" at bounding box center [543, 348] width 51 height 23
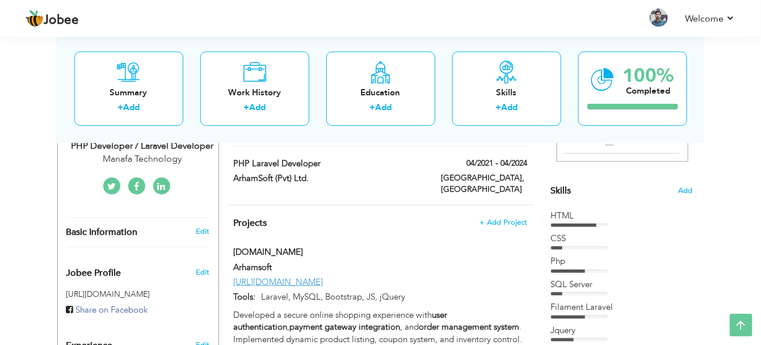
click at [684, 190] on span "Add" at bounding box center [685, 191] width 15 height 11
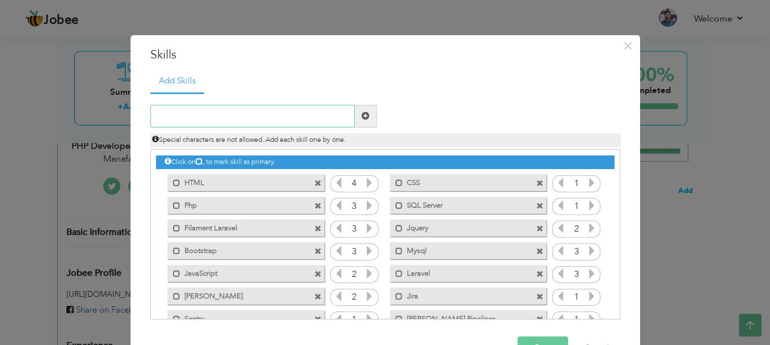
paste input "Laravel Package Development"
type input "Laravel Package Development"
click at [536, 337] on button "Save" at bounding box center [543, 348] width 51 height 23
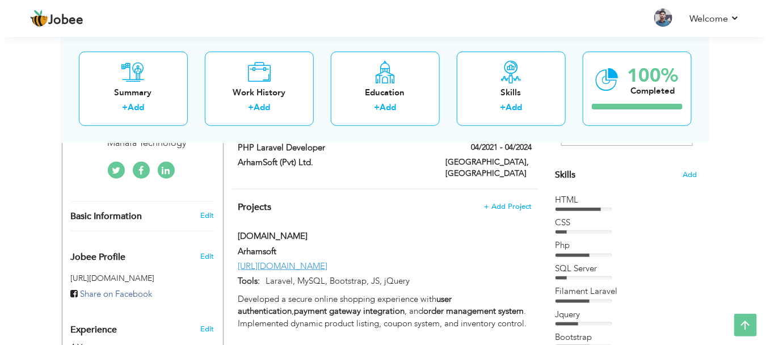
scroll to position [223, 0]
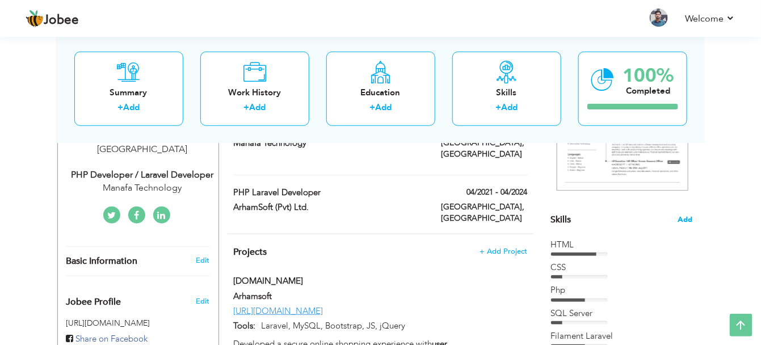
click at [690, 215] on span "Add" at bounding box center [685, 220] width 15 height 11
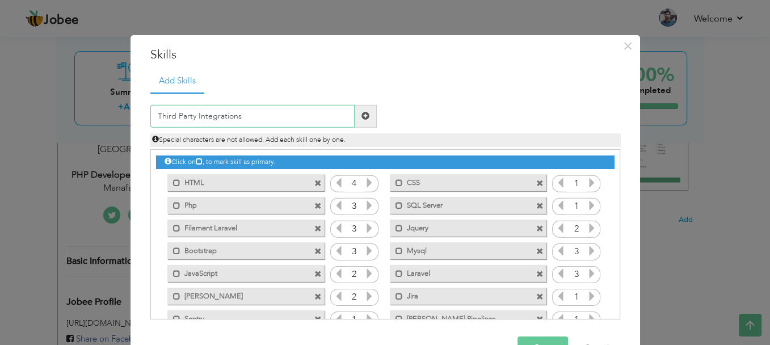
click at [192, 118] on input "Third Party Integrations" at bounding box center [252, 116] width 204 height 23
type input "Third Party API Integrations"
click at [536, 342] on button "Save" at bounding box center [543, 348] width 51 height 23
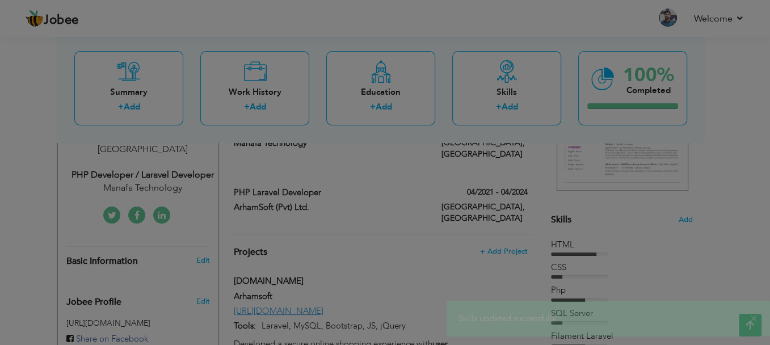
scroll to position [0, 0]
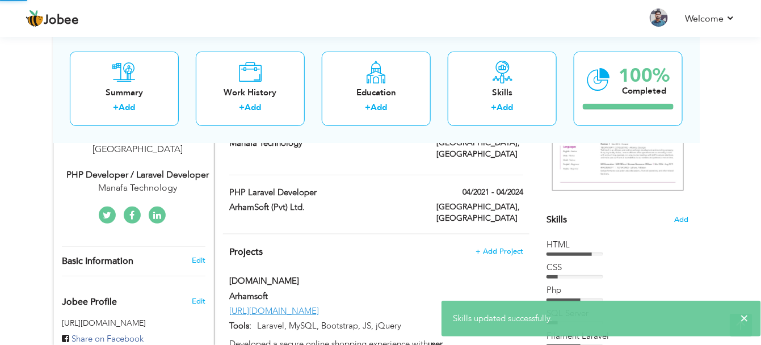
drag, startPoint x: 612, startPoint y: 190, endPoint x: 615, endPoint y: 198, distance: 9.0
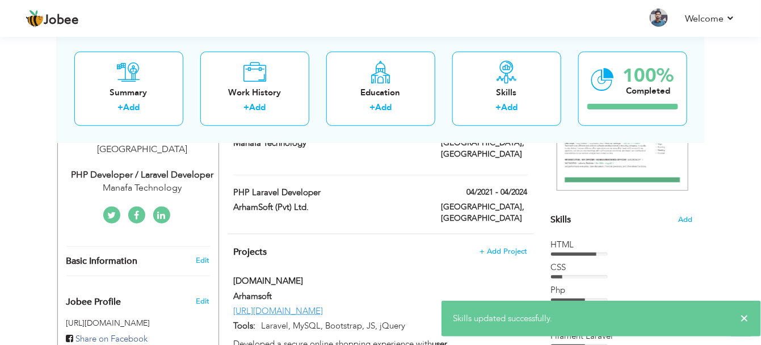
click at [740, 317] on div "× Skills updated successfully." at bounding box center [602, 319] width 320 height 36
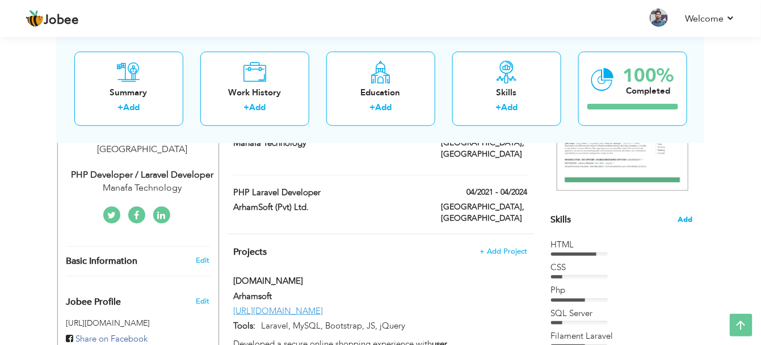
click at [686, 222] on span "Add" at bounding box center [685, 220] width 15 height 11
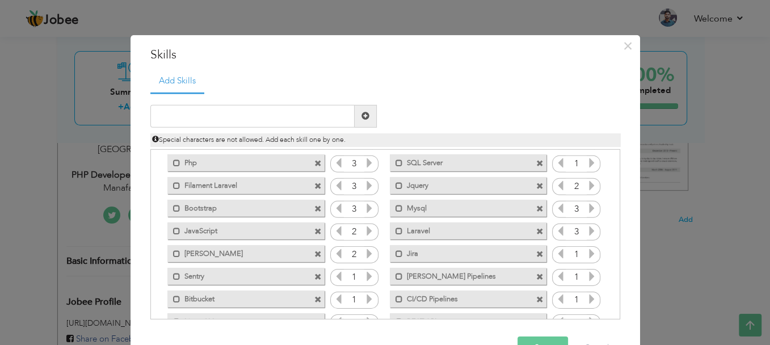
scroll to position [44, 0]
click at [587, 248] on icon at bounding box center [592, 252] width 10 height 10
click at [585, 268] on div "1" at bounding box center [576, 276] width 48 height 17
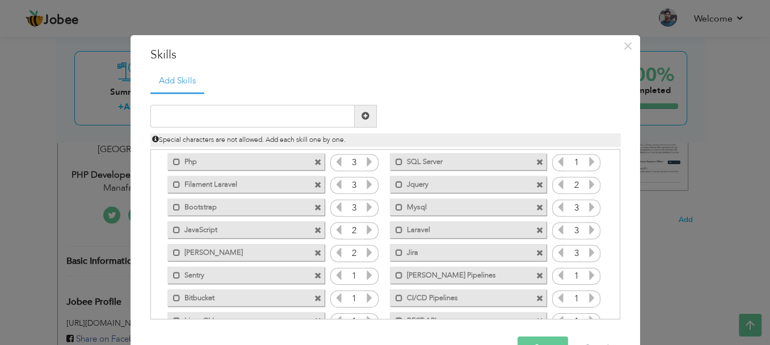
click at [587, 274] on icon at bounding box center [592, 275] width 10 height 10
click at [587, 293] on icon at bounding box center [592, 298] width 10 height 10
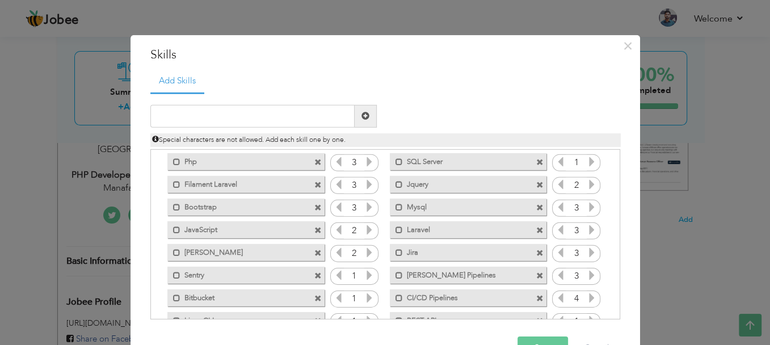
click at [587, 293] on icon at bounding box center [592, 298] width 10 height 10
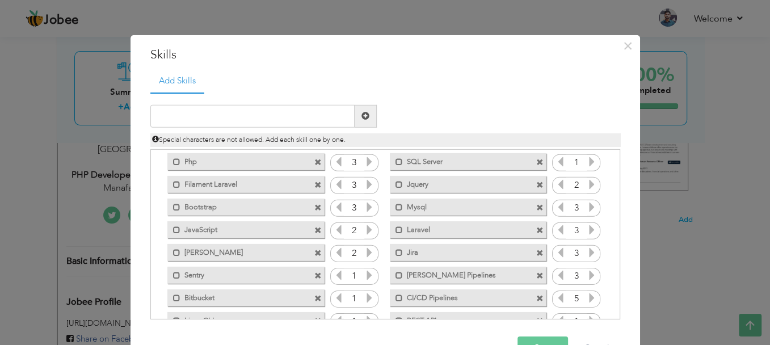
click at [556, 299] on icon at bounding box center [561, 298] width 10 height 10
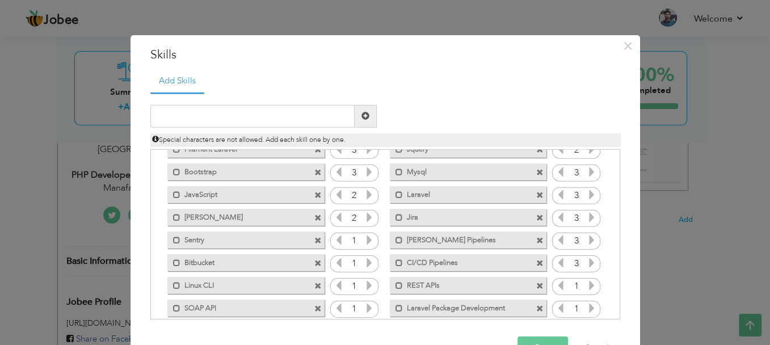
scroll to position [83, 0]
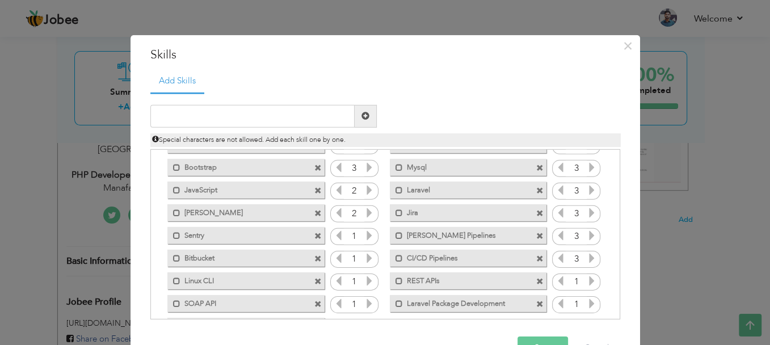
click at [588, 279] on icon at bounding box center [592, 281] width 10 height 10
click at [587, 303] on icon at bounding box center [592, 304] width 10 height 10
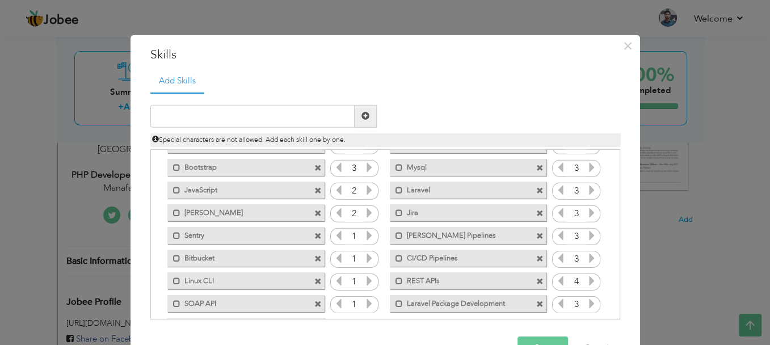
click at [587, 303] on icon at bounding box center [592, 304] width 10 height 10
click at [556, 304] on icon at bounding box center [561, 304] width 10 height 10
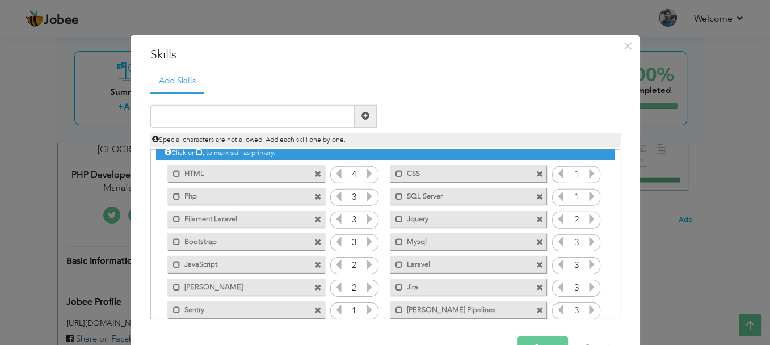
scroll to position [8, 0]
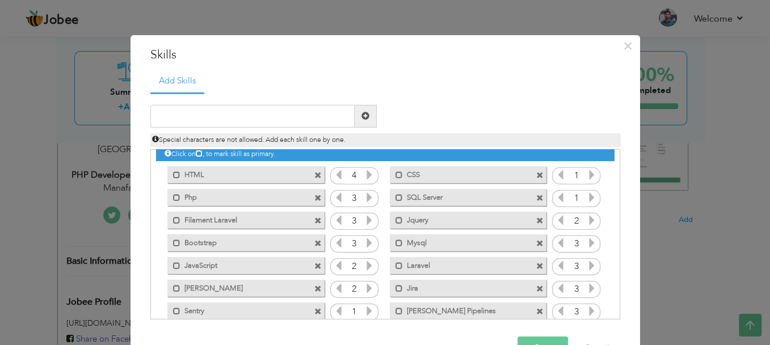
click at [587, 196] on icon at bounding box center [592, 197] width 10 height 10
click at [587, 179] on icon at bounding box center [592, 175] width 10 height 10
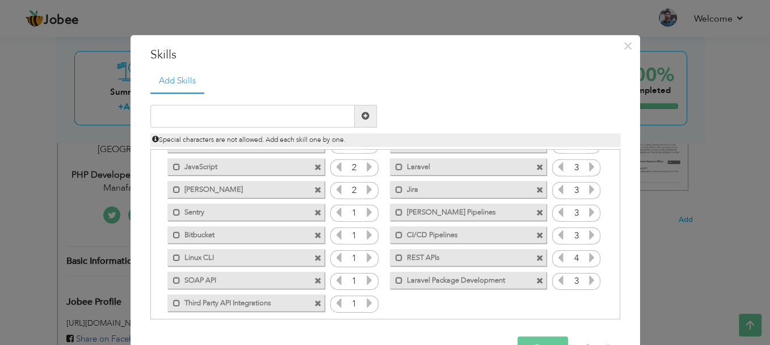
scroll to position [116, 0]
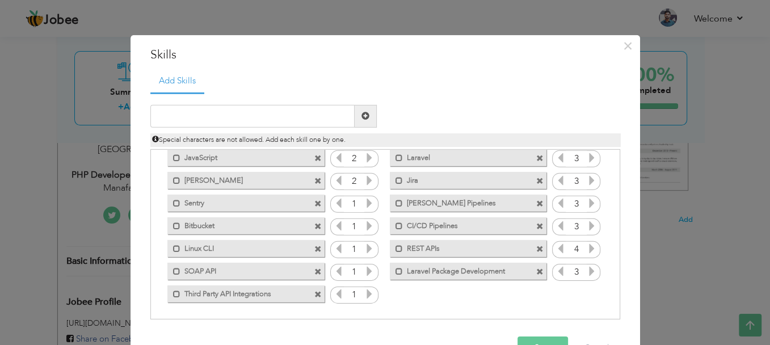
click at [355, 294] on input "1" at bounding box center [354, 295] width 21 height 16
click at [364, 294] on icon at bounding box center [369, 294] width 10 height 10
click at [364, 293] on icon at bounding box center [369, 294] width 10 height 10
click at [364, 276] on icon at bounding box center [369, 271] width 10 height 10
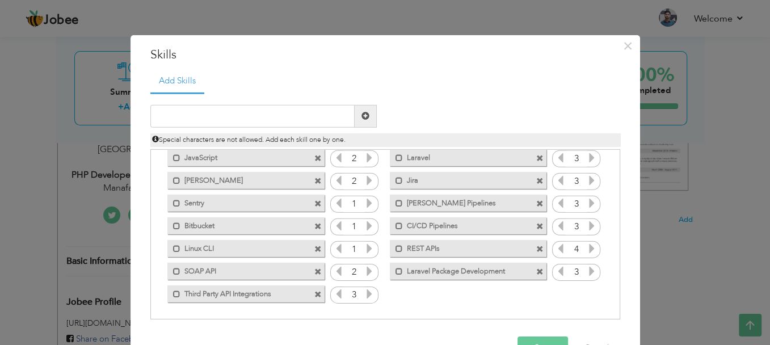
click at [364, 276] on icon at bounding box center [369, 271] width 10 height 10
drag, startPoint x: 258, startPoint y: 251, endPoint x: 312, endPoint y: 249, distance: 53.9
click at [312, 249] on div "Mark as primary skill. Linux CLI" at bounding box center [245, 248] width 157 height 17
click at [364, 247] on icon at bounding box center [369, 248] width 10 height 10
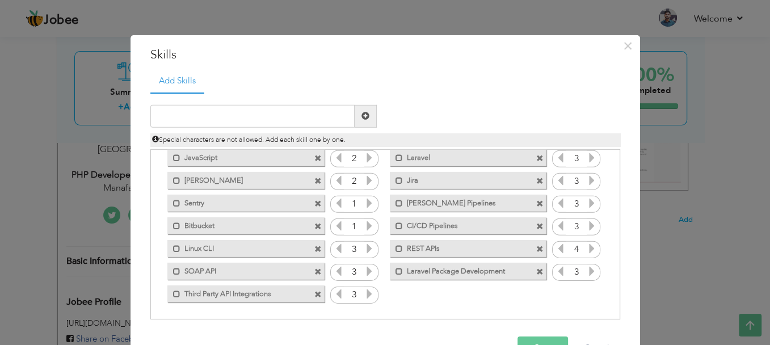
click at [368, 226] on icon at bounding box center [369, 226] width 10 height 10
click at [354, 206] on input "1" at bounding box center [354, 204] width 21 height 16
click at [364, 203] on icon at bounding box center [369, 203] width 10 height 10
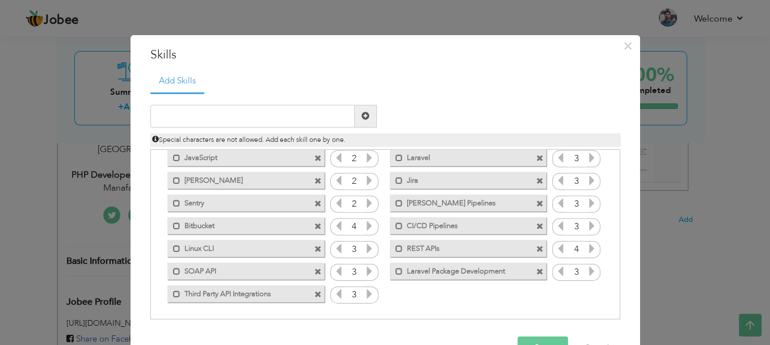
click at [364, 203] on icon at bounding box center [369, 203] width 10 height 10
click at [365, 182] on icon at bounding box center [369, 180] width 10 height 10
click at [334, 183] on icon at bounding box center [339, 180] width 10 height 10
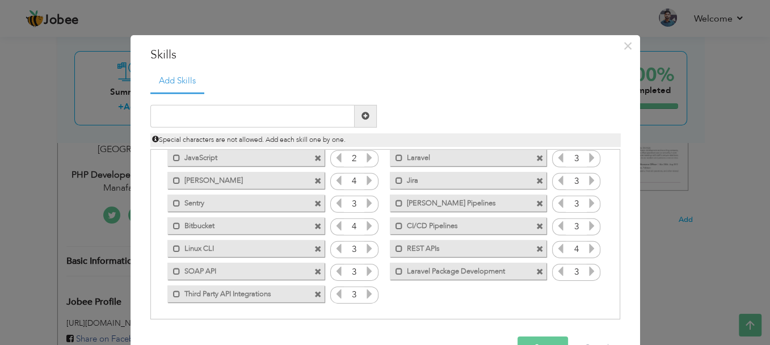
click at [334, 183] on icon at bounding box center [339, 180] width 10 height 10
click at [531, 338] on button "Save" at bounding box center [543, 348] width 51 height 23
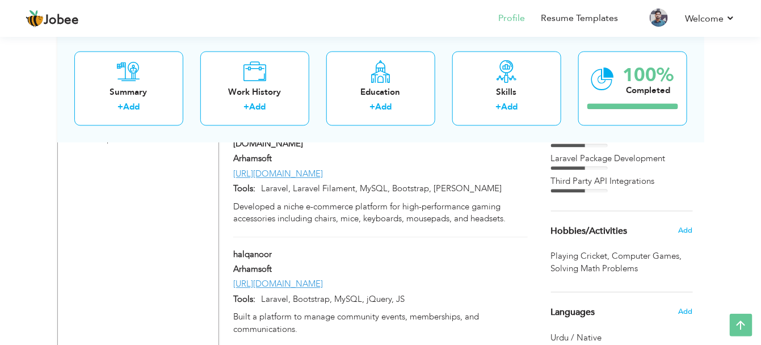
scroll to position [795, 0]
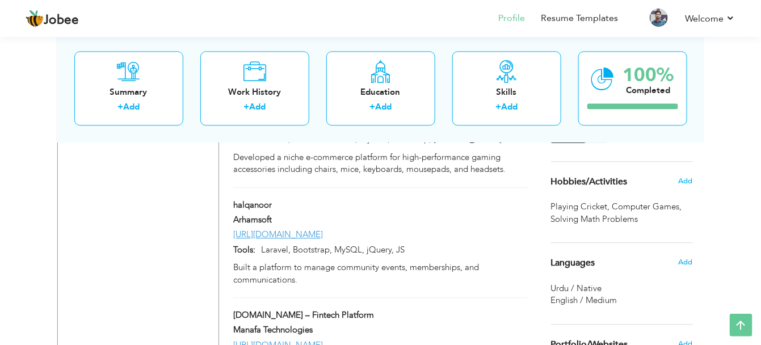
drag, startPoint x: 750, startPoint y: 197, endPoint x: 759, endPoint y: 253, distance: 56.9
click at [759, 253] on div "View Resume Export PDF Profile Summary Public Link Experience Education Awards …" at bounding box center [380, 22] width 761 height 1567
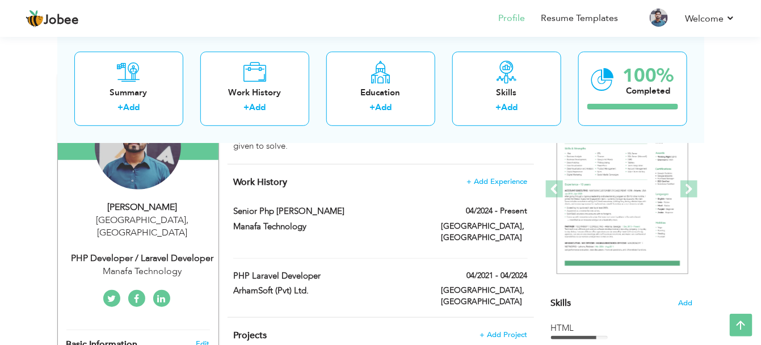
scroll to position [10, 0]
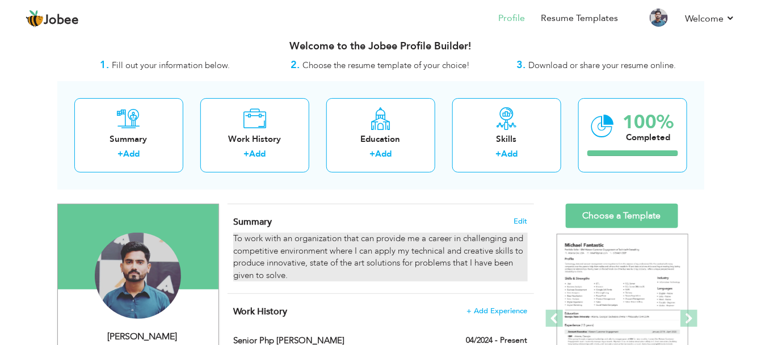
click at [370, 253] on div "To work with an organization that can provide me a career in challenging and co…" at bounding box center [380, 257] width 294 height 49
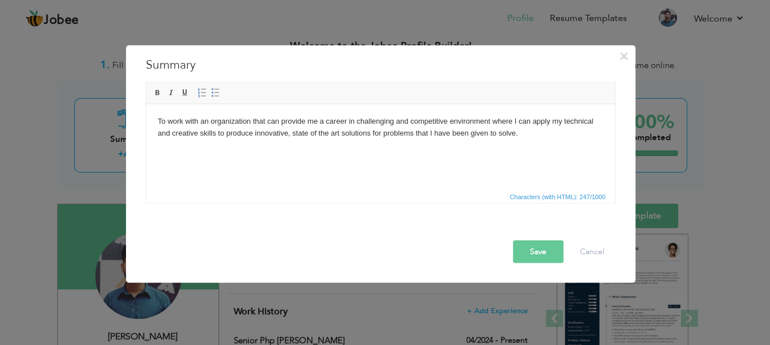
click at [535, 246] on button "Save" at bounding box center [538, 252] width 51 height 23
click at [624, 57] on span "×" at bounding box center [624, 56] width 10 height 20
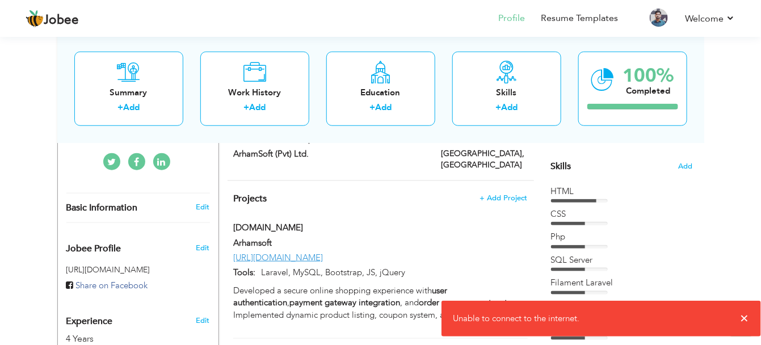
scroll to position [213, 0]
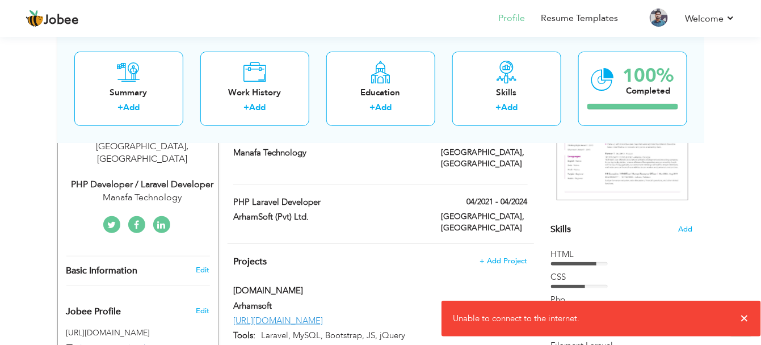
drag, startPoint x: 749, startPoint y: 108, endPoint x: 762, endPoint y: 109, distance: 13.1
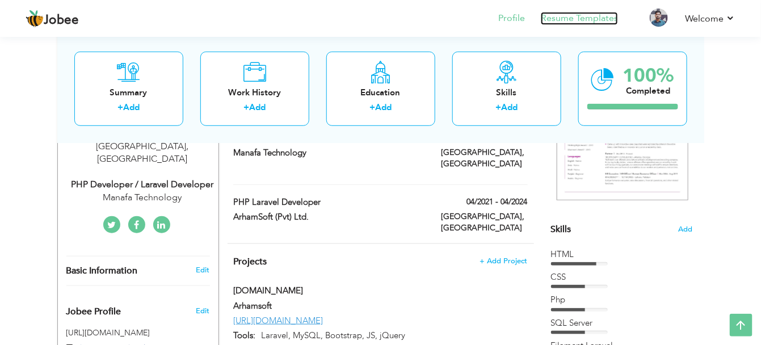
click at [574, 18] on link "Resume Templates" at bounding box center [579, 18] width 77 height 13
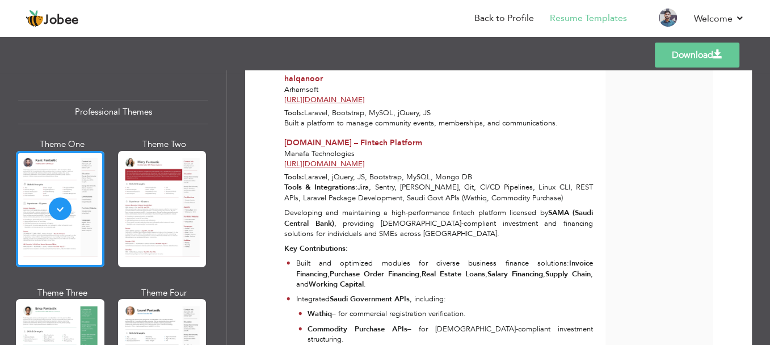
scroll to position [937, 0]
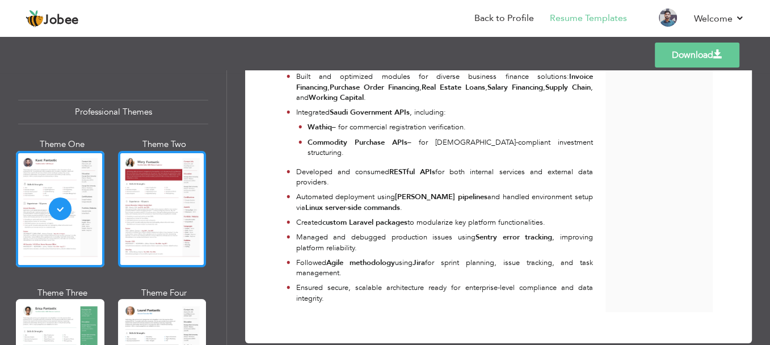
click at [190, 191] on div at bounding box center [162, 209] width 89 height 116
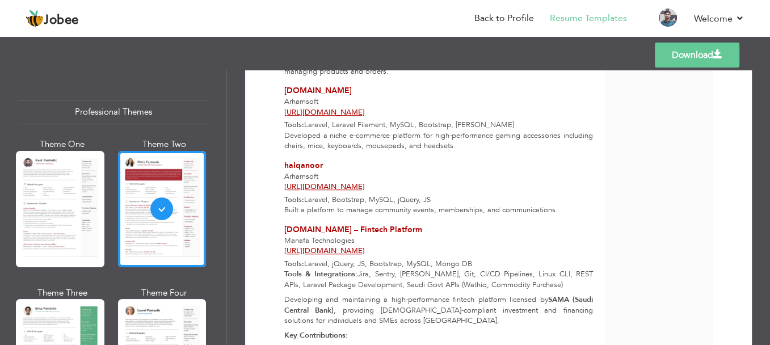
scroll to position [682, 0]
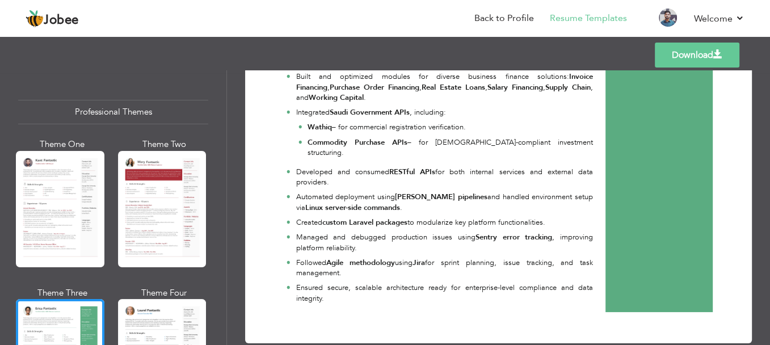
scroll to position [0, 0]
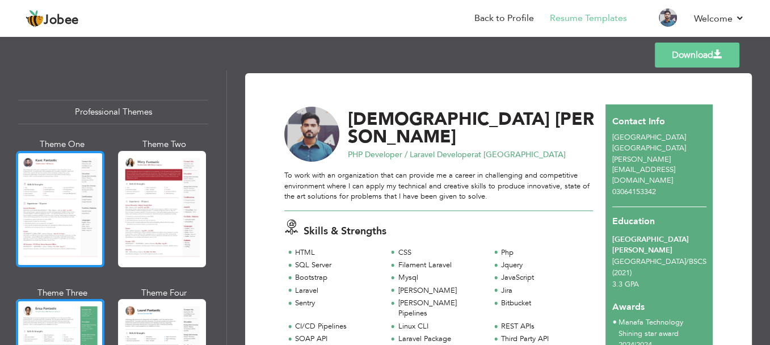
click at [69, 204] on div at bounding box center [60, 209] width 89 height 116
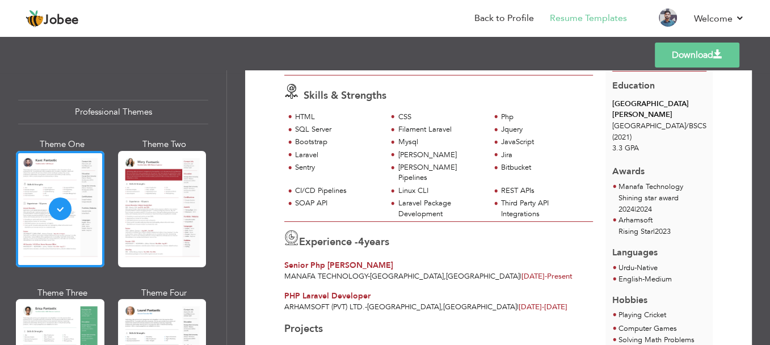
scroll to position [140, 0]
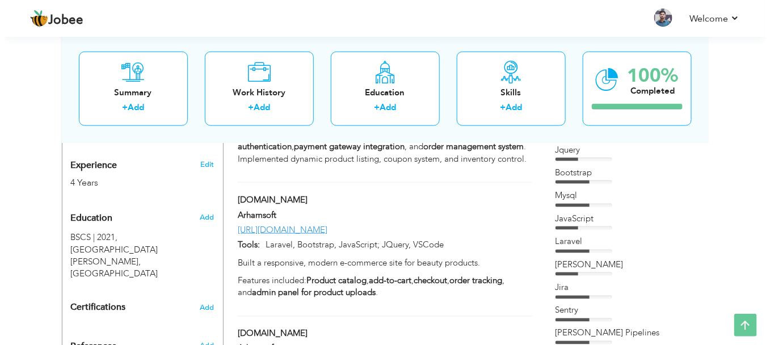
scroll to position [426, 0]
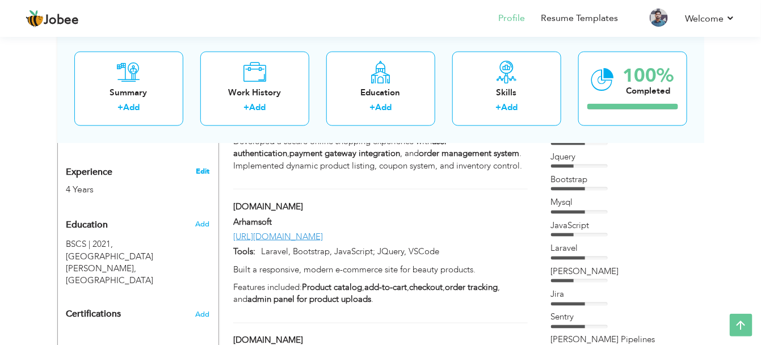
click at [205, 166] on link "Edit" at bounding box center [203, 171] width 14 height 10
type input "[DEMOGRAPHIC_DATA]"
type input "[PERSON_NAME]"
type input "03064153342"
select select "number:166"
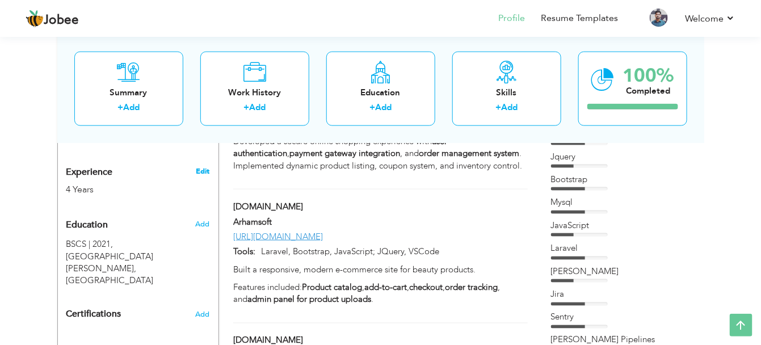
type input "[GEOGRAPHIC_DATA]"
select select "number:6"
type input "Manafa Technology"
type input "PHP Developer / Laravel Developer"
type input "[URL][DOMAIN_NAME][PERSON_NAME]"
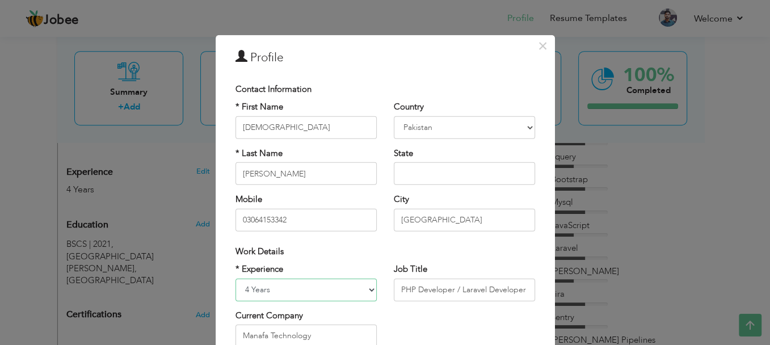
click at [306, 286] on select "Entry Level Less than 1 Year 1 Year 2 Years 3 Years 4 Years 5 Years 6 Years 7 Y…" at bounding box center [306, 289] width 141 height 23
select select "number:7"
click at [236, 278] on select "Entry Level Less than 1 Year 1 Year 2 Years 3 Years 4 Years 5 Years 6 Years 7 Y…" at bounding box center [306, 289] width 141 height 23
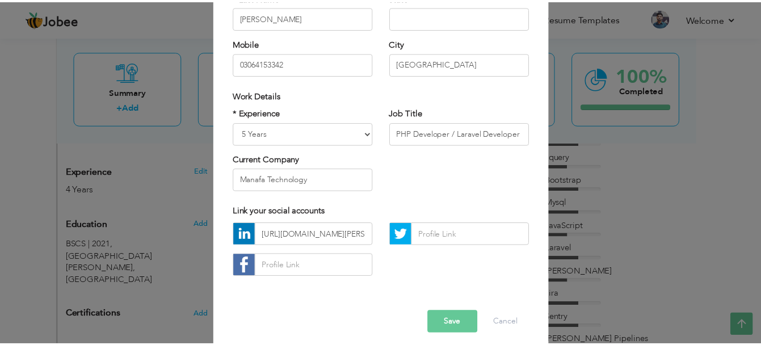
scroll to position [158, 0]
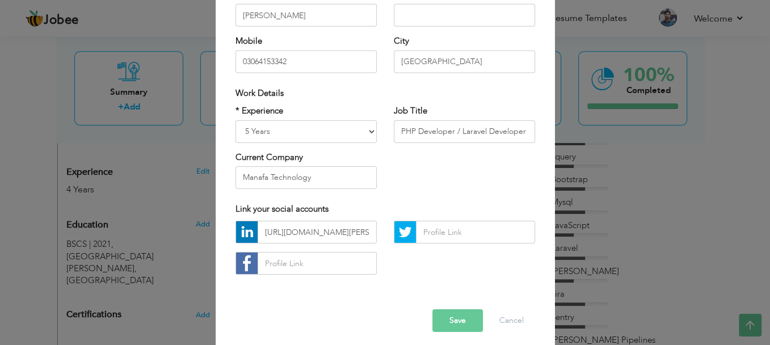
click at [451, 316] on button "Save" at bounding box center [457, 320] width 51 height 23
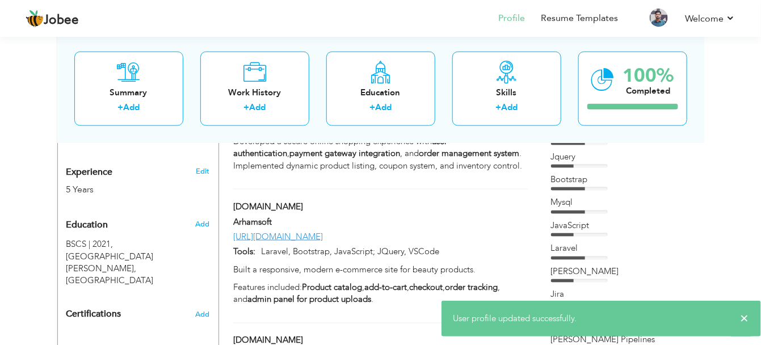
scroll to position [0, 0]
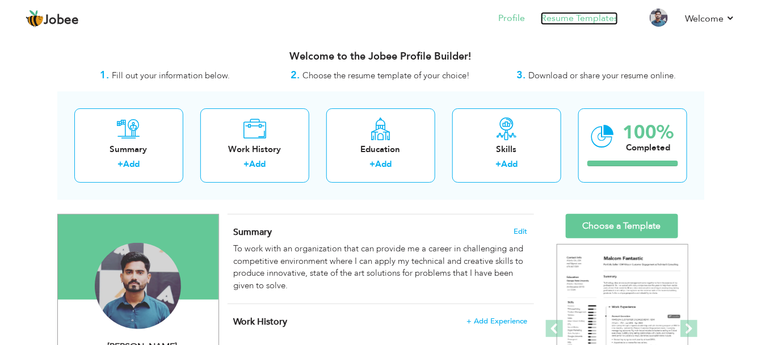
click at [586, 13] on link "Resume Templates" at bounding box center [579, 18] width 77 height 13
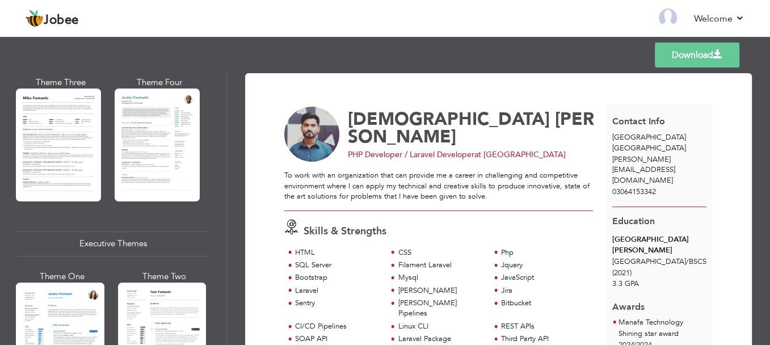
scroll to position [802, 0]
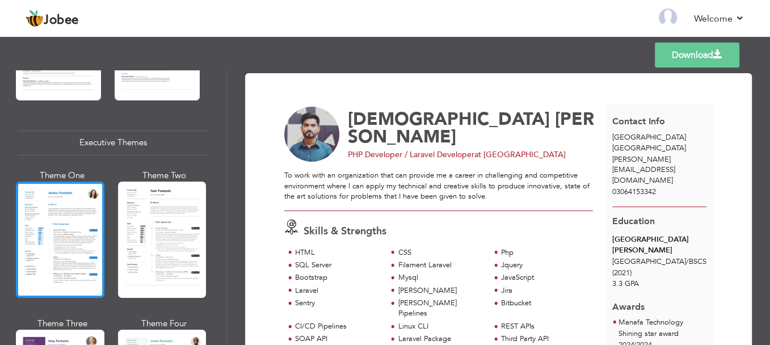
click at [69, 238] on div at bounding box center [60, 240] width 89 height 116
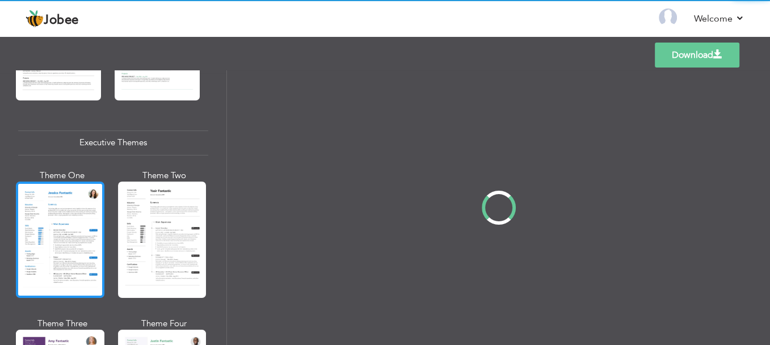
scroll to position [801, 0]
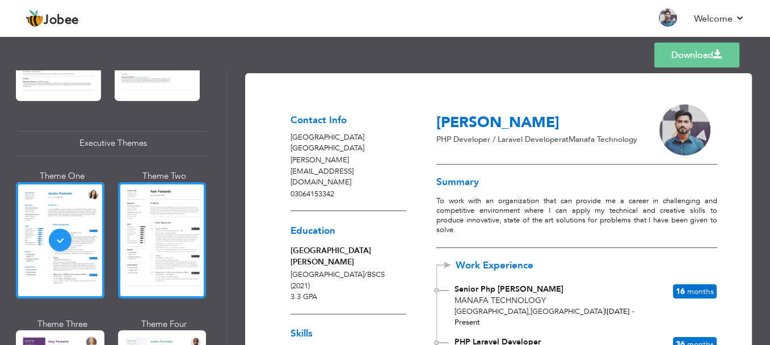
click at [165, 230] on div at bounding box center [162, 240] width 89 height 116
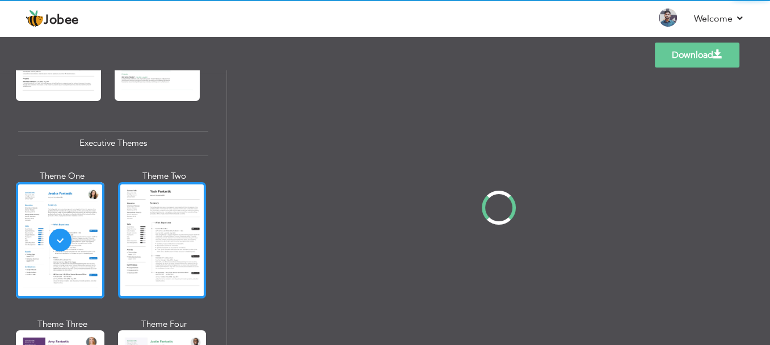
scroll to position [802, 0]
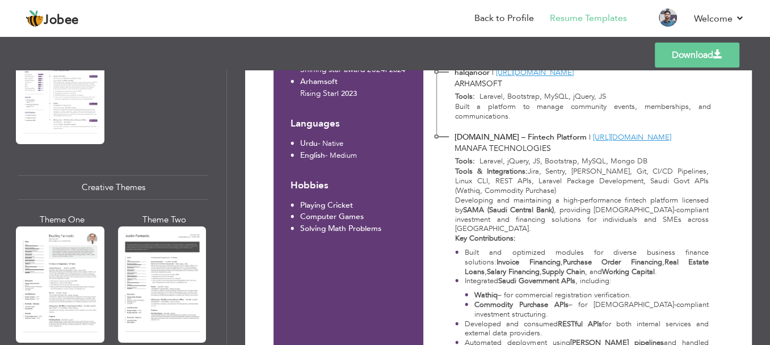
scroll to position [1321, 0]
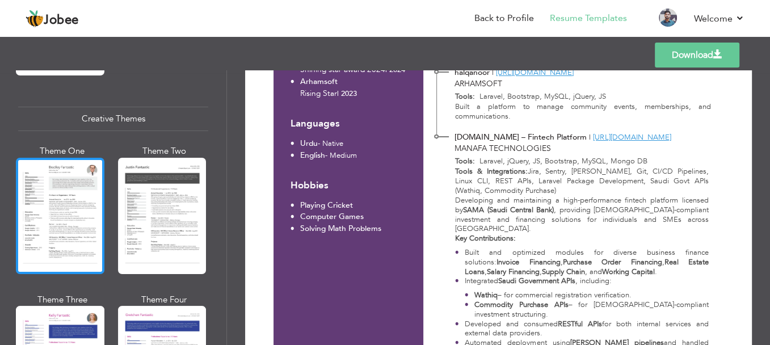
click at [76, 208] on div at bounding box center [60, 216] width 89 height 116
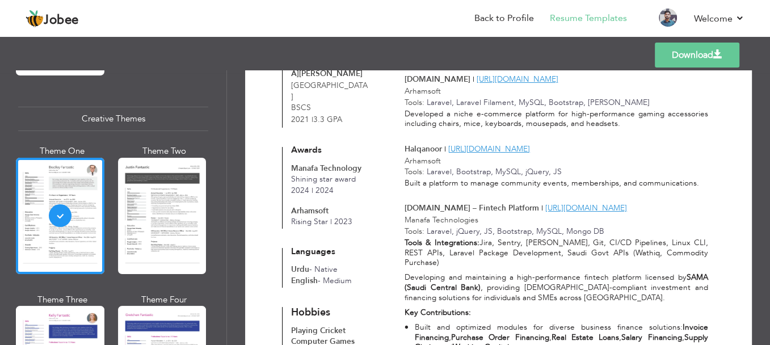
scroll to position [812, 0]
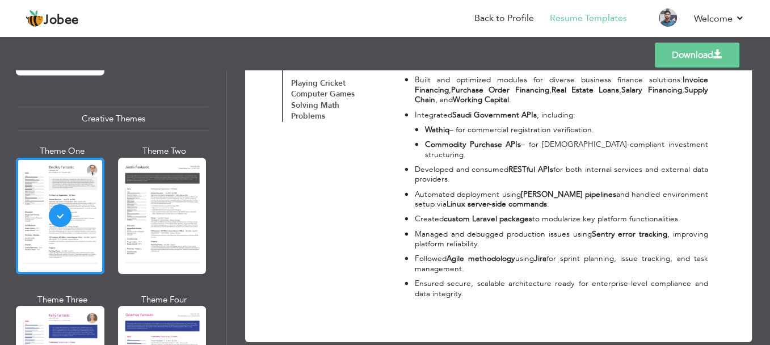
click at [209, 236] on div "Professional Themes Theme One Theme Two Theme Three Theme Six" at bounding box center [113, 207] width 226 height 275
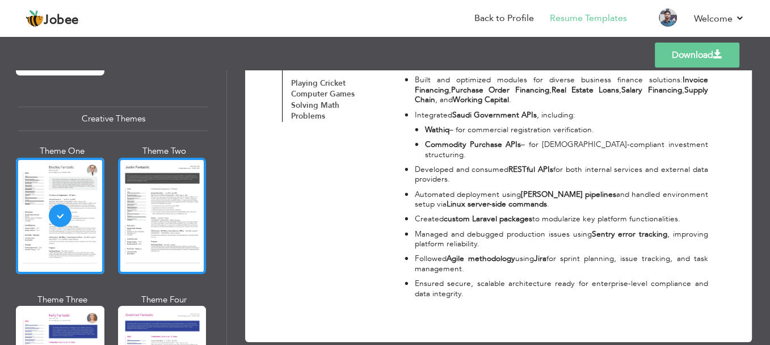
click at [170, 226] on div at bounding box center [162, 216] width 89 height 116
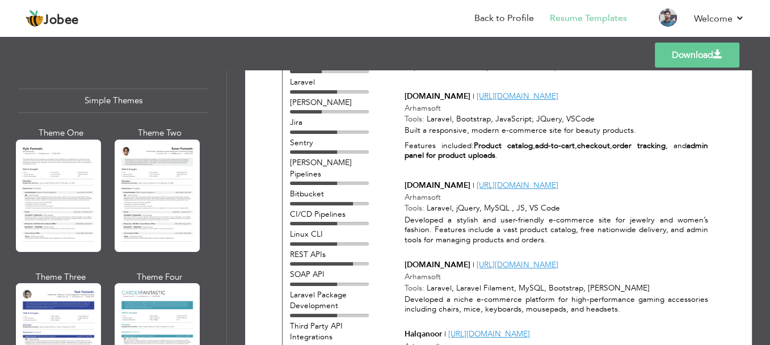
scroll to position [1998, 0]
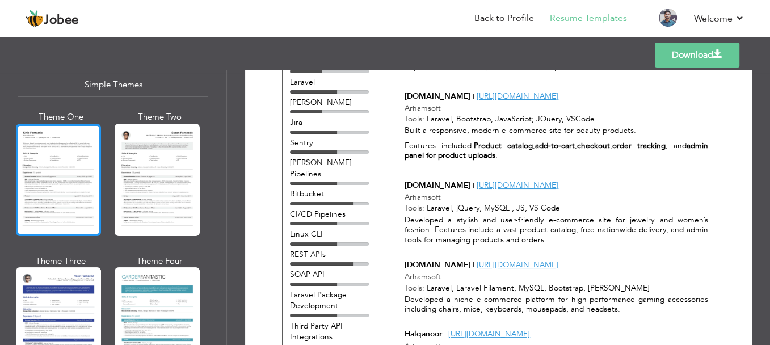
click at [24, 133] on div at bounding box center [58, 180] width 85 height 112
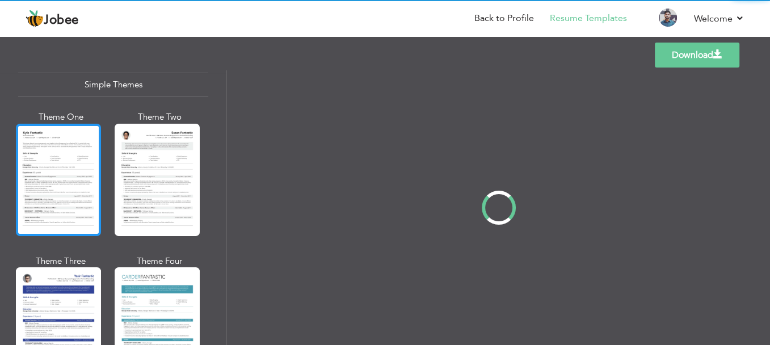
scroll to position [0, 0]
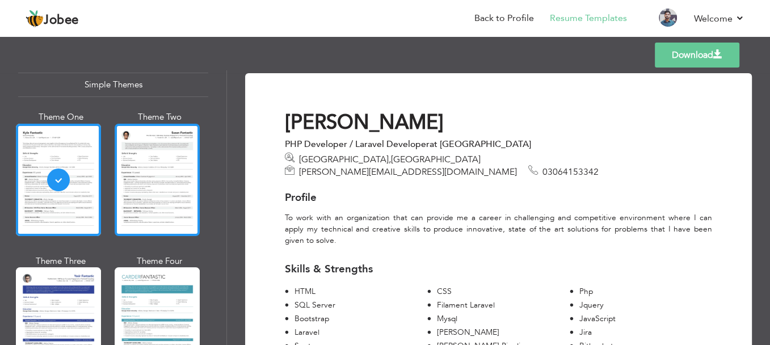
click at [184, 173] on div at bounding box center [157, 180] width 85 height 112
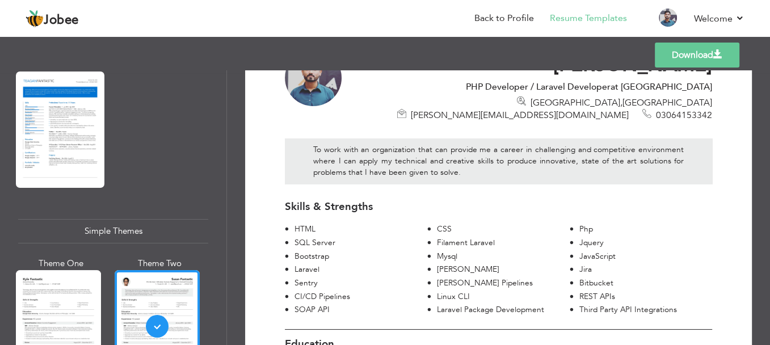
scroll to position [55, 0]
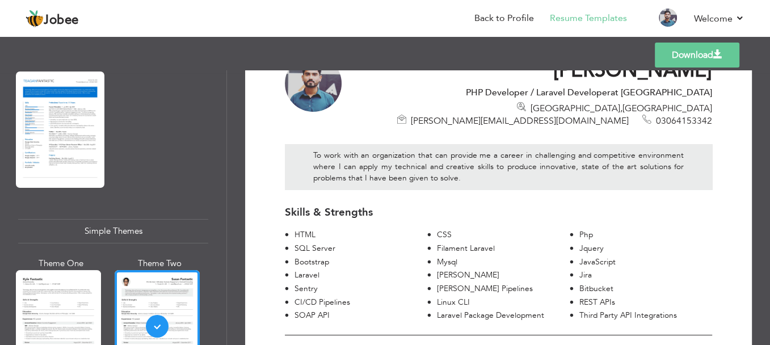
click at [683, 56] on link "Download" at bounding box center [697, 55] width 85 height 25
